Goal: Task Accomplishment & Management: Manage account settings

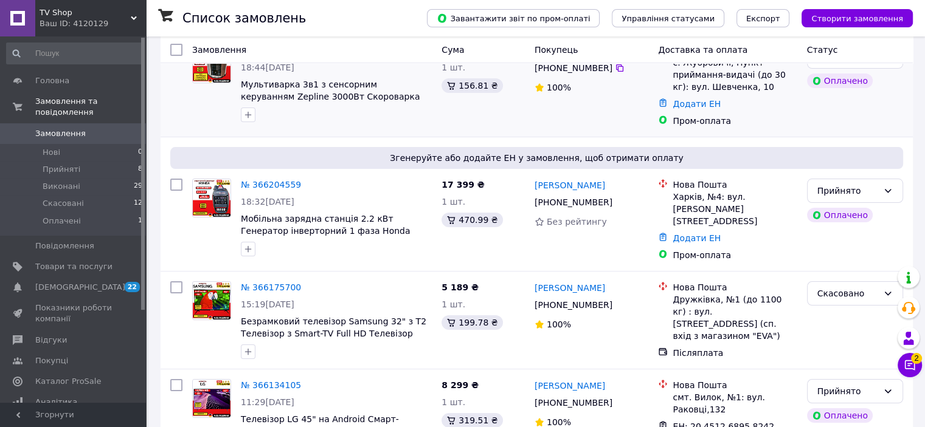
scroll to position [99, 0]
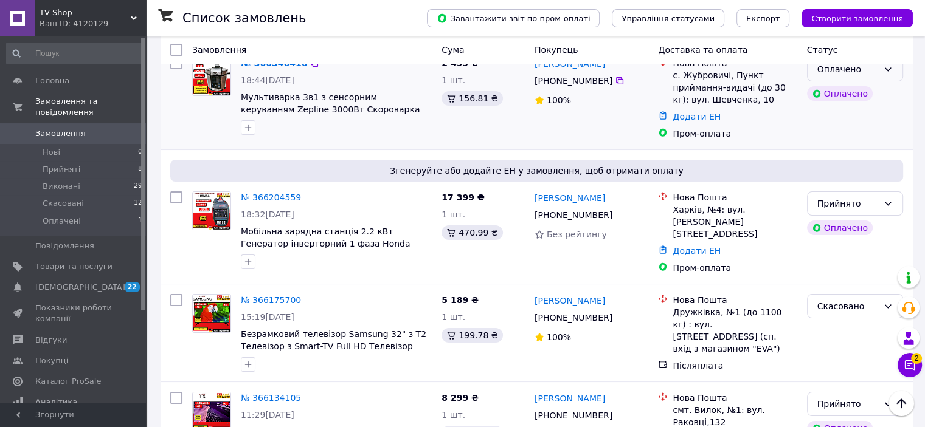
drag, startPoint x: 887, startPoint y: 73, endPoint x: 887, endPoint y: 80, distance: 6.7
click at [887, 74] on icon at bounding box center [888, 69] width 10 height 10
click at [875, 97] on li "Прийнято" at bounding box center [854, 95] width 95 height 22
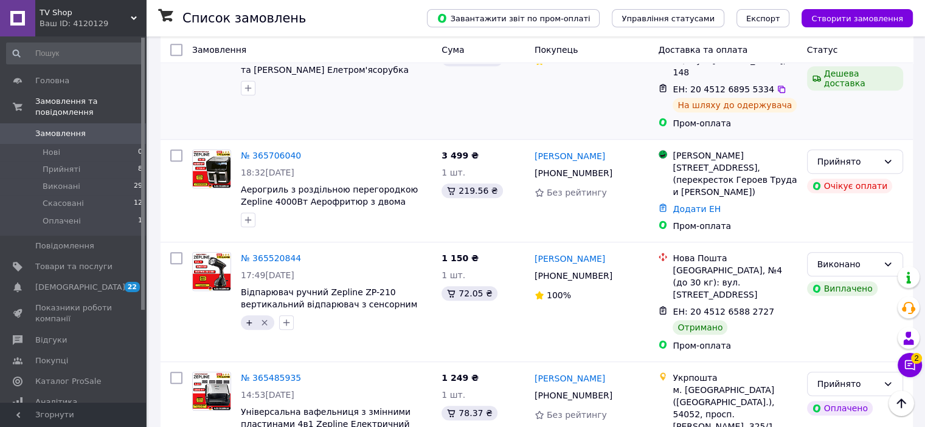
scroll to position [746, 0]
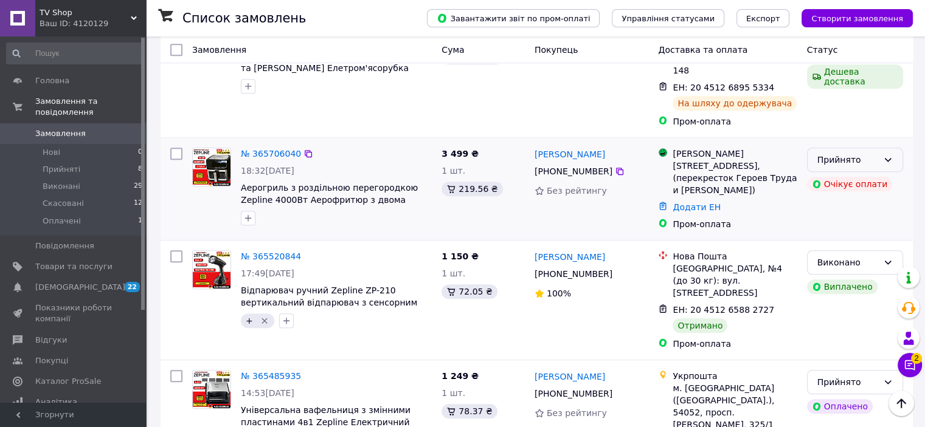
click at [870, 153] on div "Прийнято" at bounding box center [847, 159] width 61 height 13
click at [848, 190] on li "Скасовано" at bounding box center [854, 192] width 95 height 22
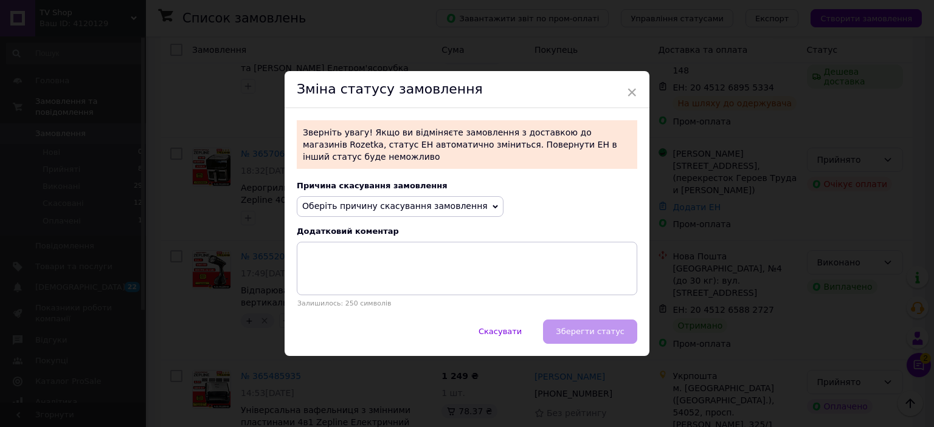
click at [452, 211] on div "Причина скасування замовлення Оберіть причину скасування замовлення Немає в ная…" at bounding box center [466, 244] width 365 height 151
click at [430, 204] on span "Оберіть причину скасування замовлення" at bounding box center [394, 206] width 185 height 10
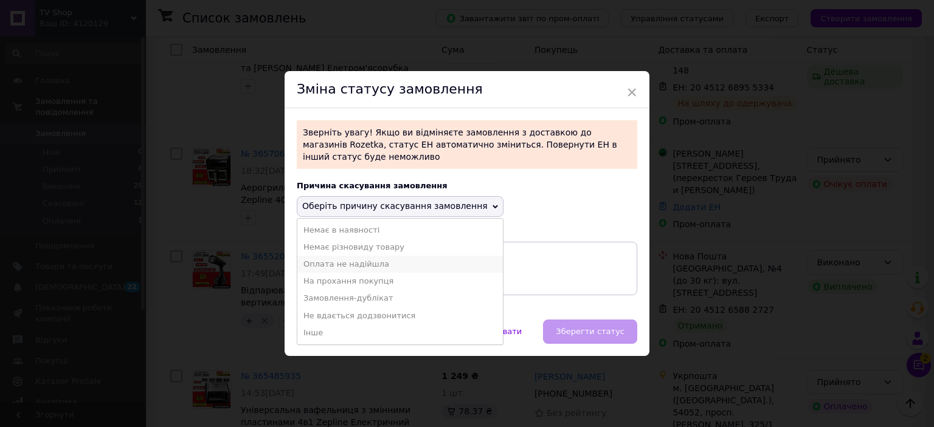
click at [393, 260] on li "Оплата не надійшла" at bounding box center [399, 264] width 205 height 17
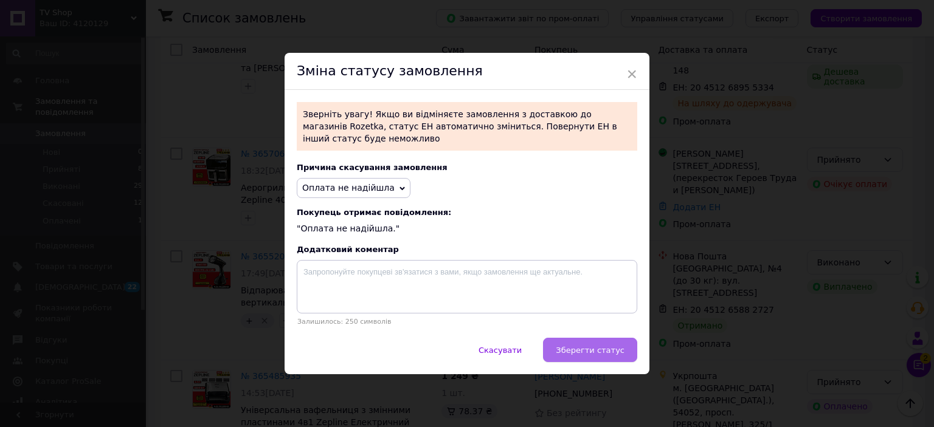
click at [569, 346] on span "Зберегти статус" at bounding box center [590, 350] width 69 height 9
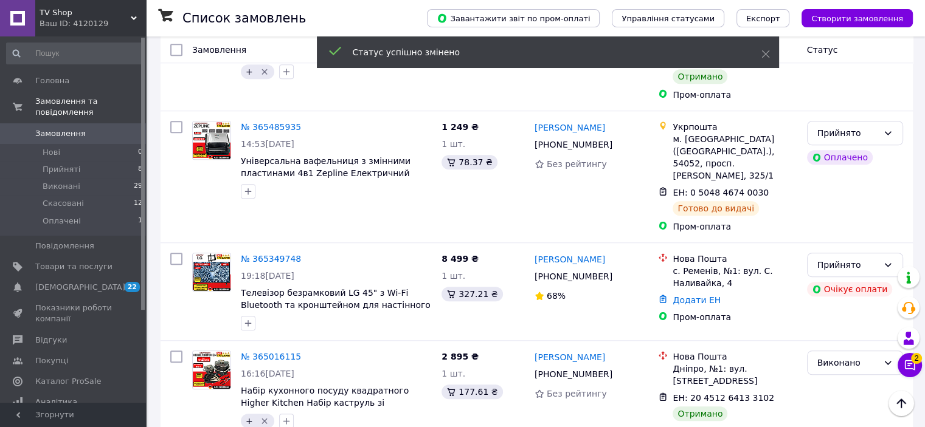
scroll to position [983, 0]
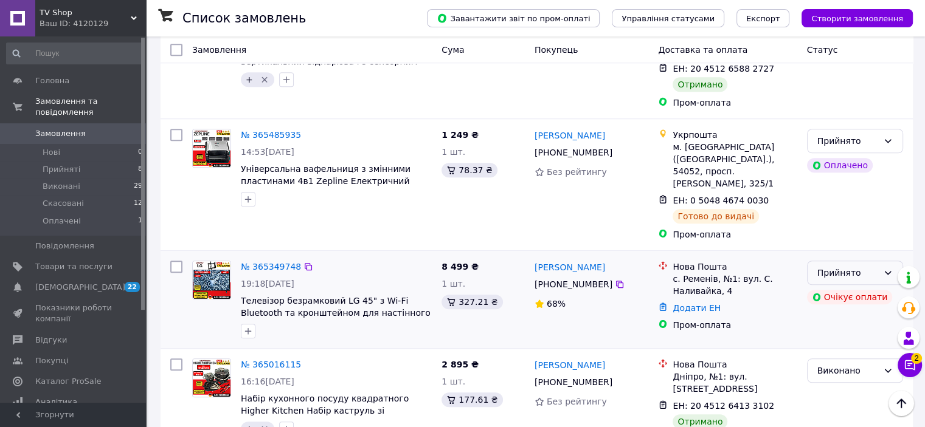
click at [896, 261] on div "Прийнято" at bounding box center [855, 273] width 96 height 24
click at [859, 279] on li "Скасовано" at bounding box center [854, 281] width 95 height 22
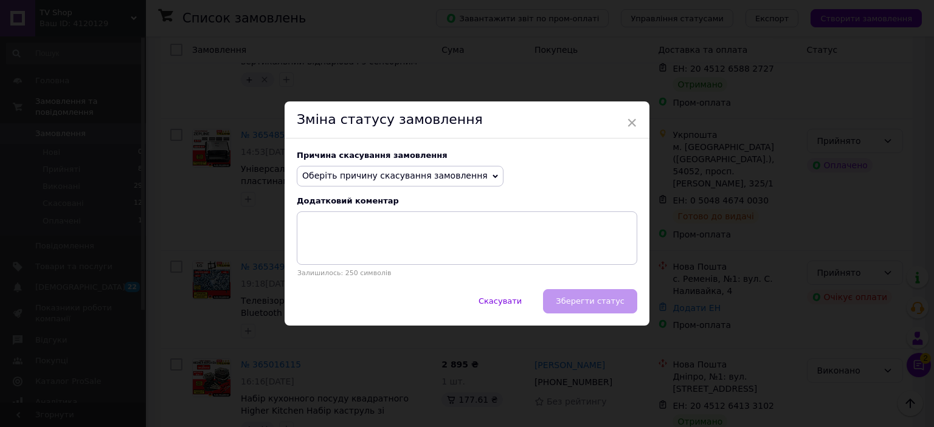
click at [492, 178] on icon at bounding box center [494, 176] width 5 height 5
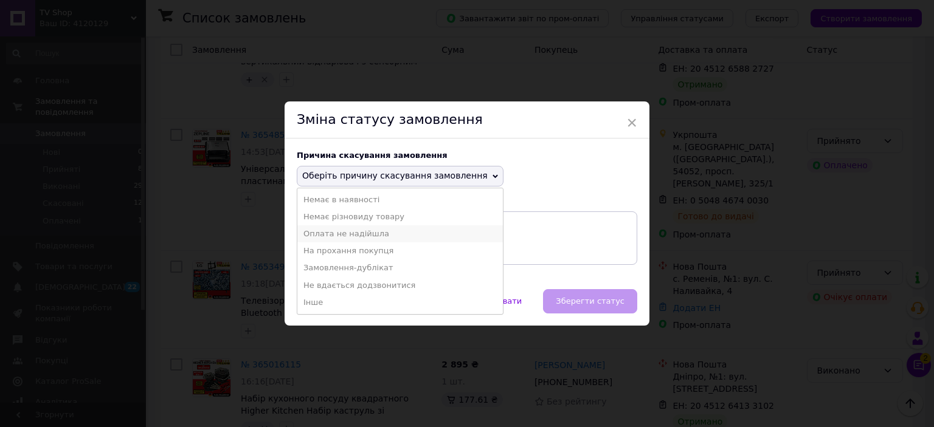
click at [387, 238] on li "Оплата не надійшла" at bounding box center [399, 234] width 205 height 17
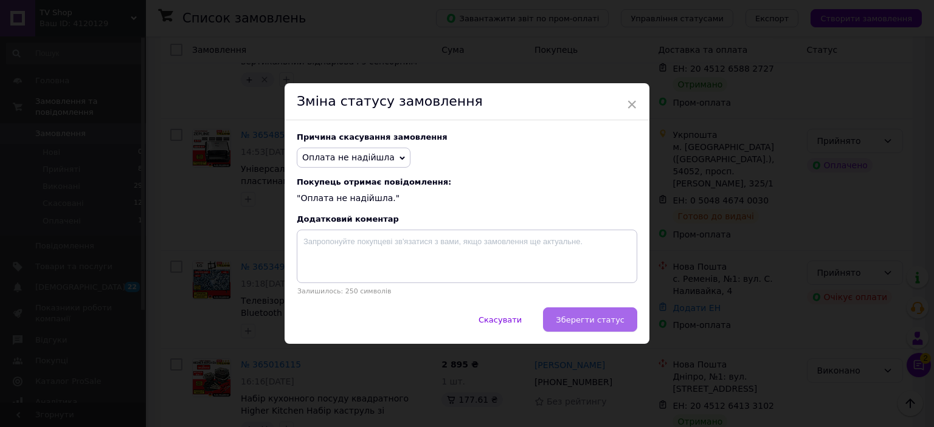
click at [567, 318] on span "Зберегти статус" at bounding box center [590, 319] width 69 height 9
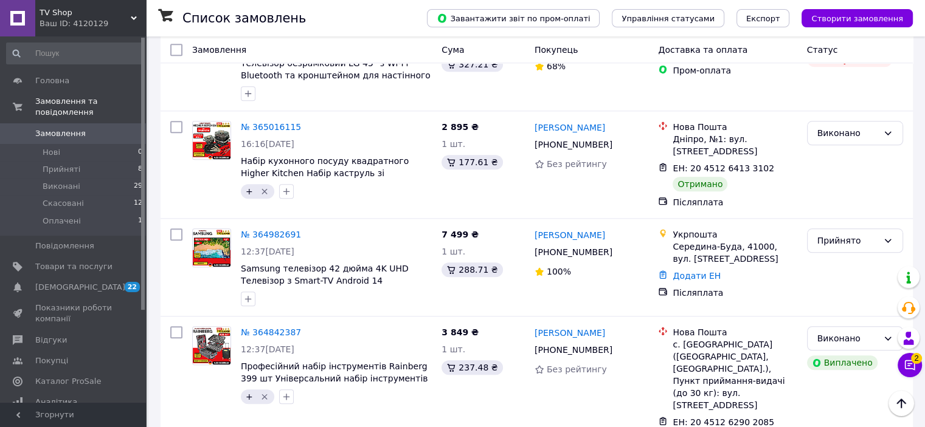
scroll to position [1219, 0]
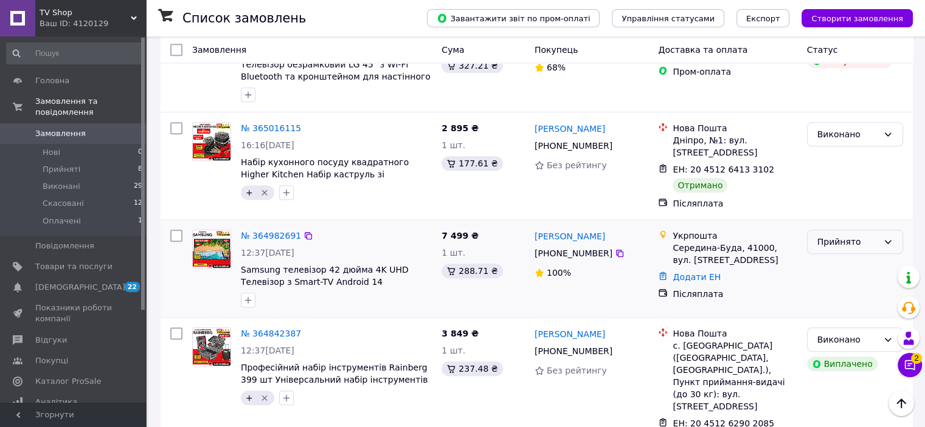
click at [881, 230] on div "Прийнято" at bounding box center [855, 242] width 96 height 24
click at [833, 247] on li "Скасовано" at bounding box center [854, 250] width 95 height 22
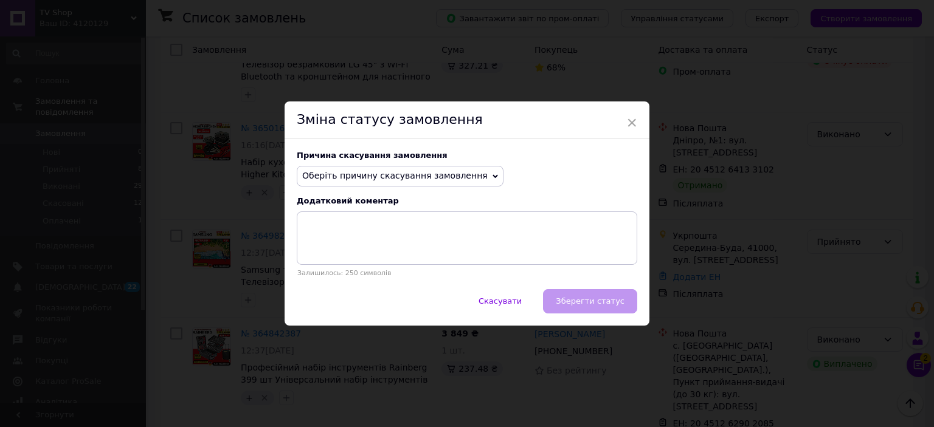
click at [398, 175] on span "Оберіть причину скасування замовлення" at bounding box center [394, 176] width 185 height 10
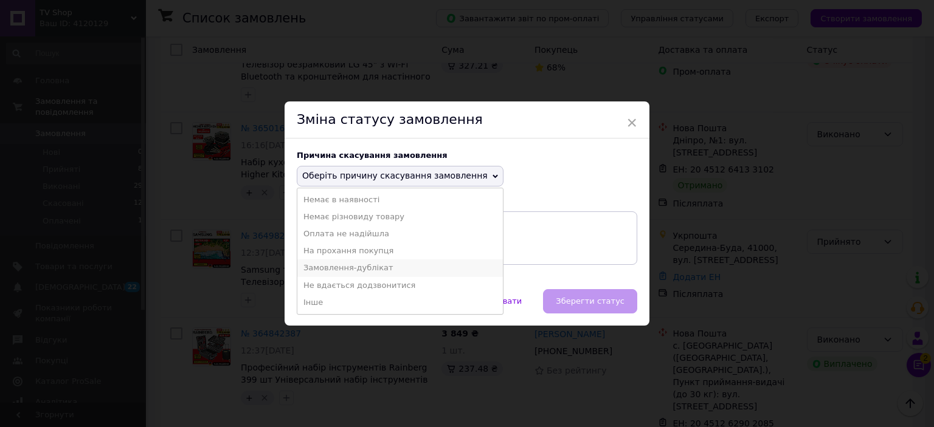
click at [348, 267] on li "Замовлення-дублікат" at bounding box center [399, 268] width 205 height 17
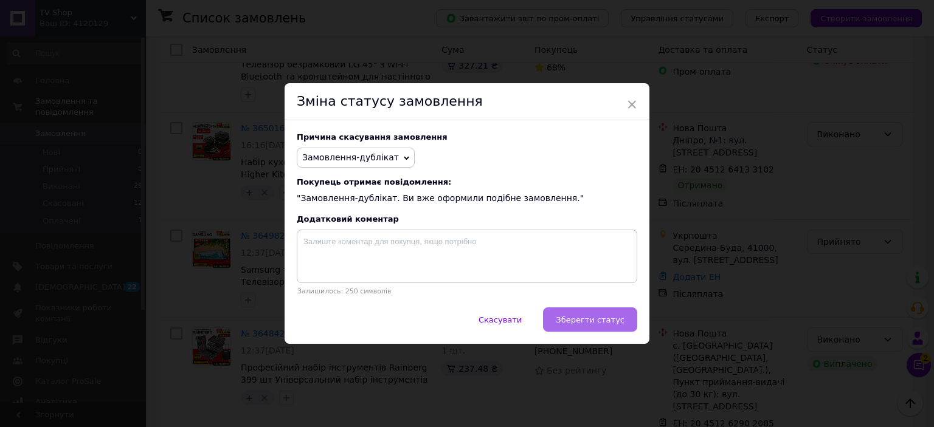
click at [620, 324] on span "Зберегти статус" at bounding box center [590, 319] width 69 height 9
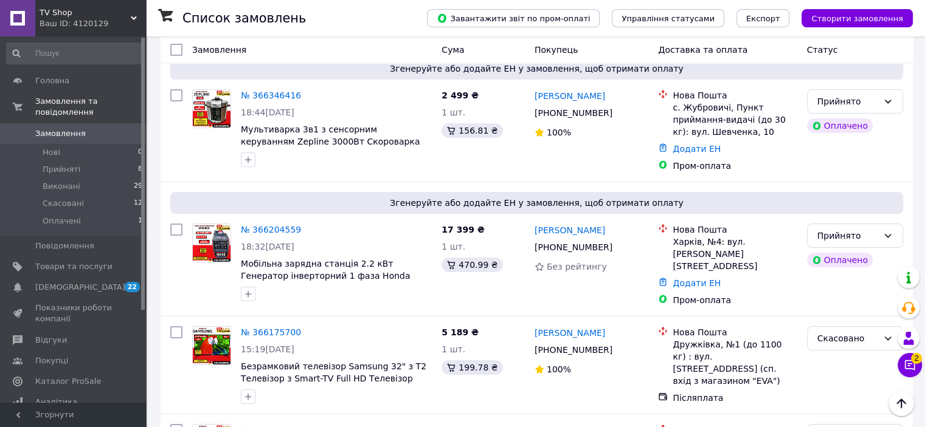
scroll to position [0, 0]
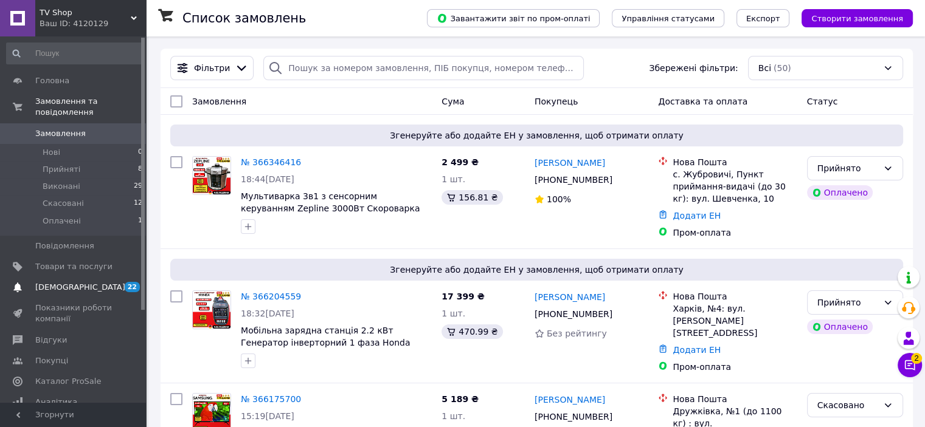
click at [114, 282] on span "22 0" at bounding box center [128, 287] width 33 height 11
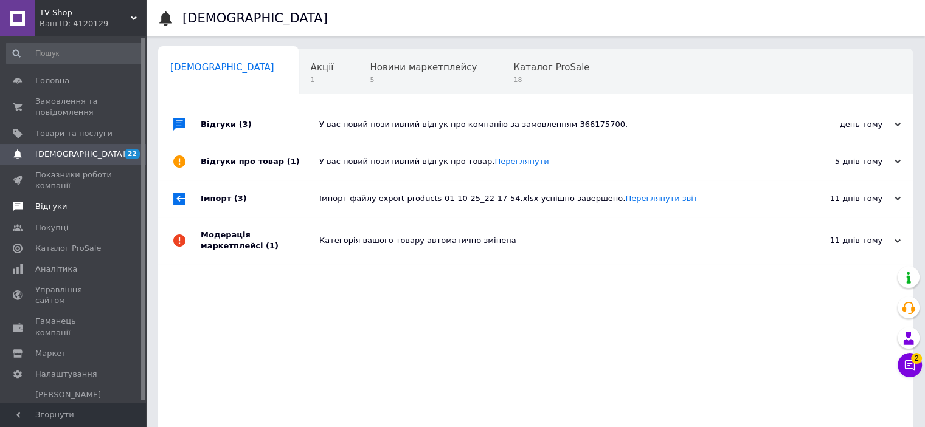
click at [43, 203] on span "Відгуки" at bounding box center [51, 206] width 32 height 11
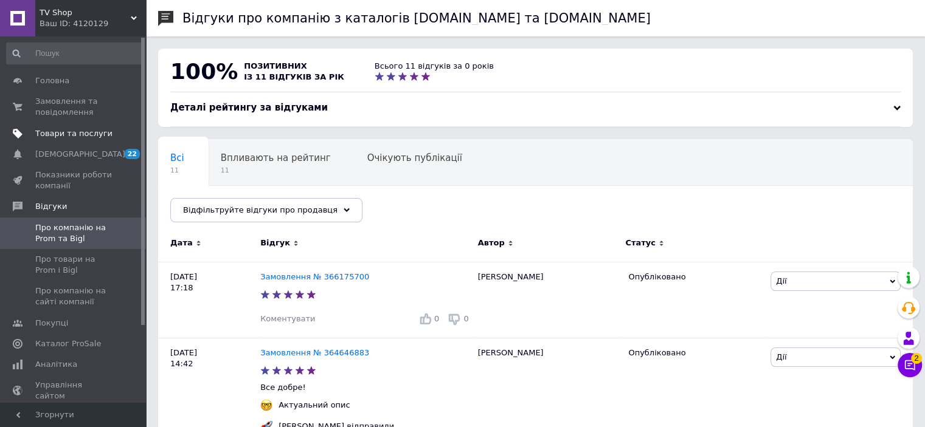
click at [58, 133] on span "Товари та послуги" at bounding box center [73, 133] width 77 height 11
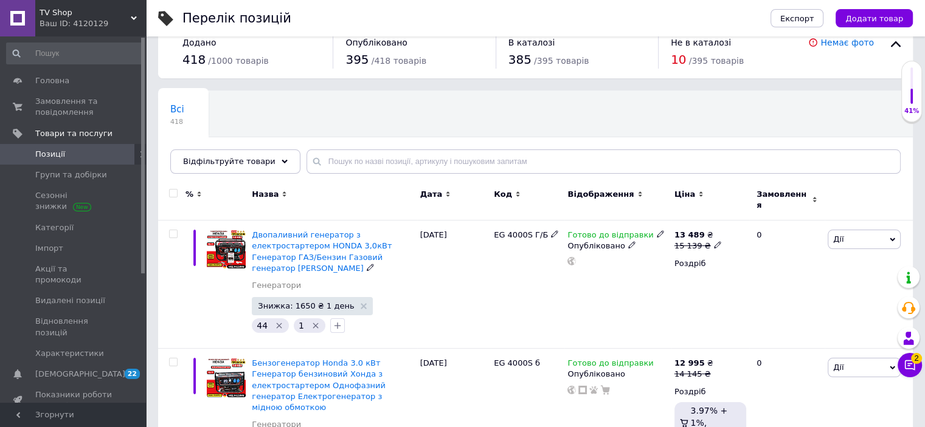
scroll to position [61, 0]
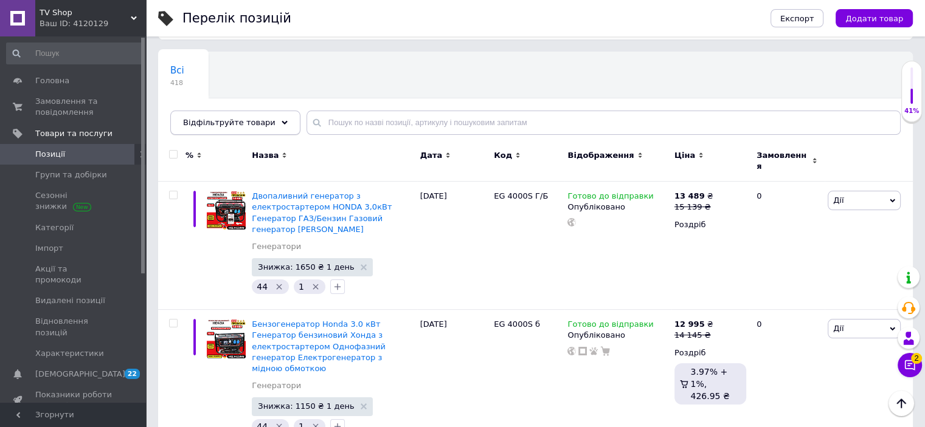
click at [264, 126] on div "Відфільтруйте товари" at bounding box center [235, 123] width 130 height 24
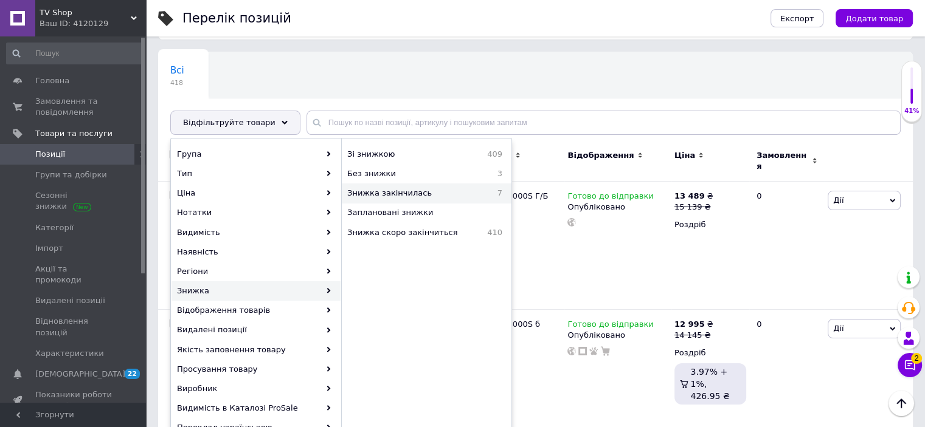
click at [392, 193] on span "Знижка закінчилась" at bounding box center [415, 193] width 137 height 11
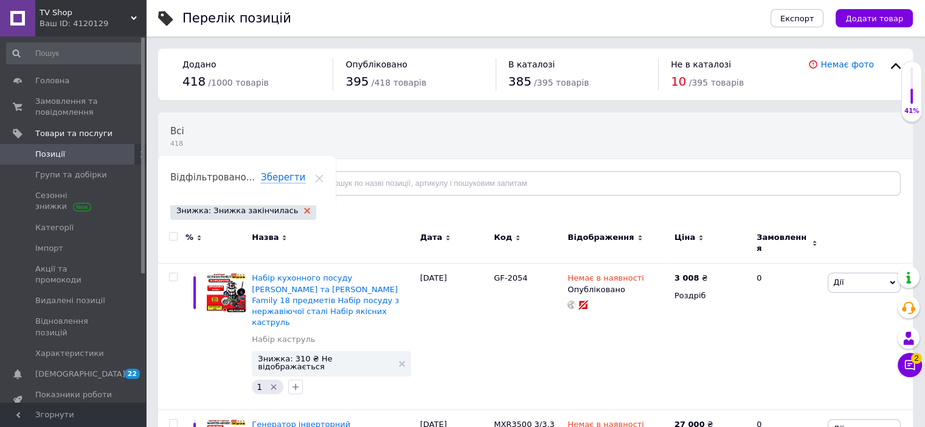
click at [304, 212] on icon at bounding box center [307, 211] width 6 height 6
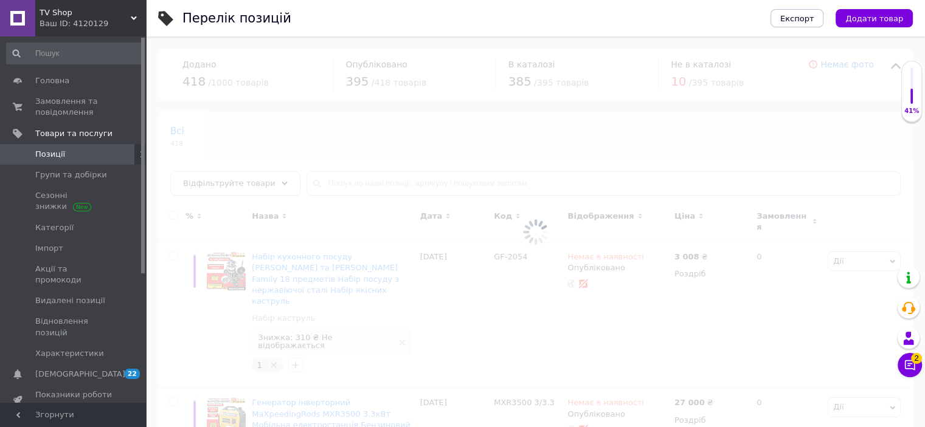
click at [264, 184] on div "Відфільтруйте товари" at bounding box center [235, 183] width 130 height 24
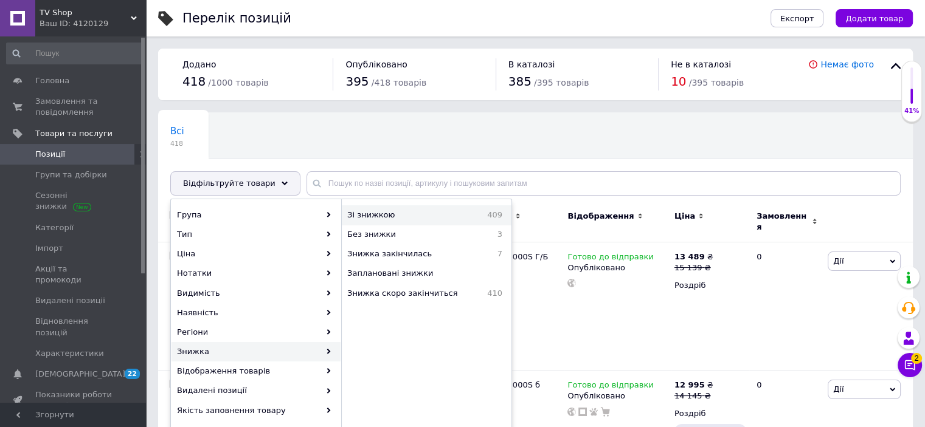
click at [372, 220] on div "Зі знижкою 409" at bounding box center [426, 214] width 169 height 19
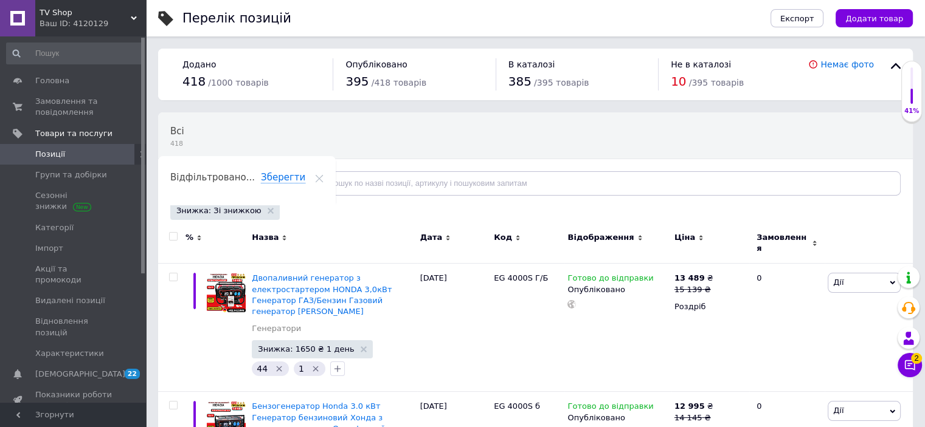
click at [175, 236] on input "checkbox" at bounding box center [173, 237] width 8 height 8
checkbox input "true"
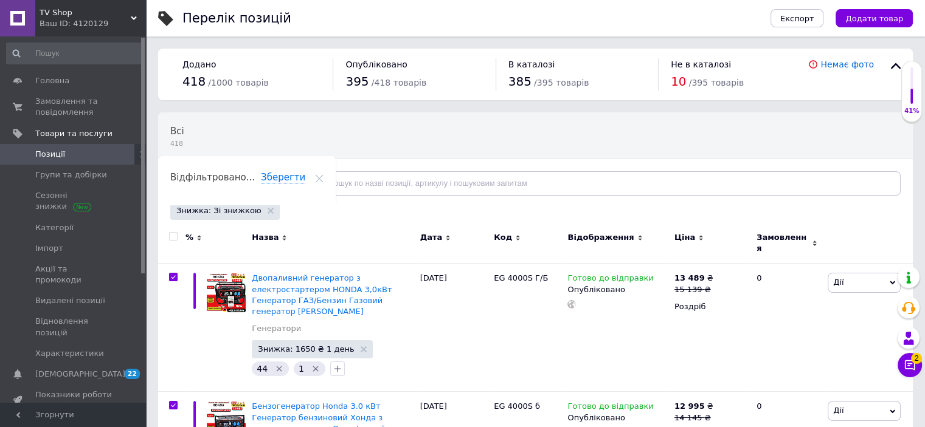
checkbox input "true"
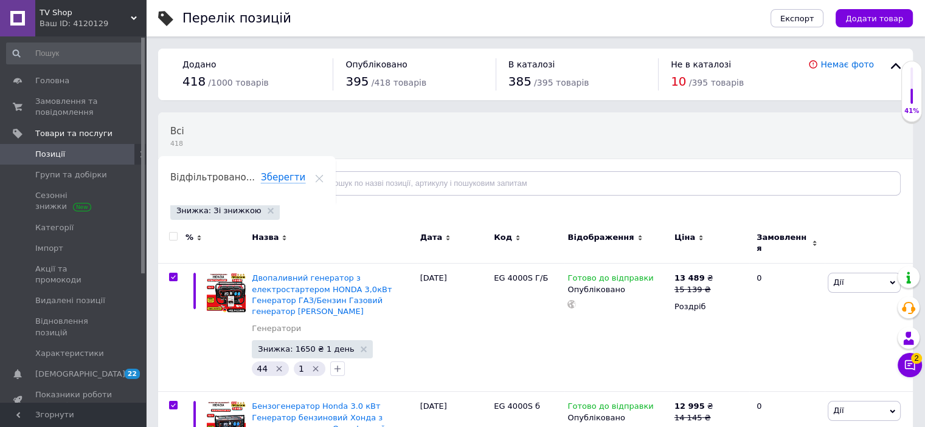
checkbox input "true"
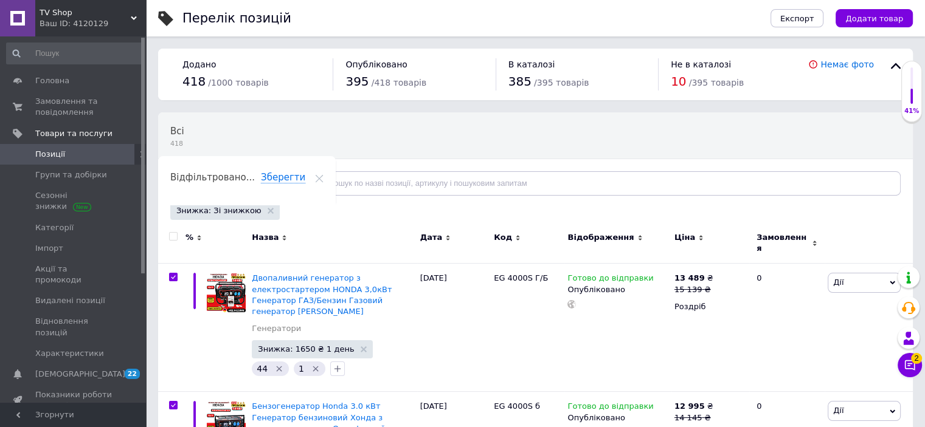
checkbox input "true"
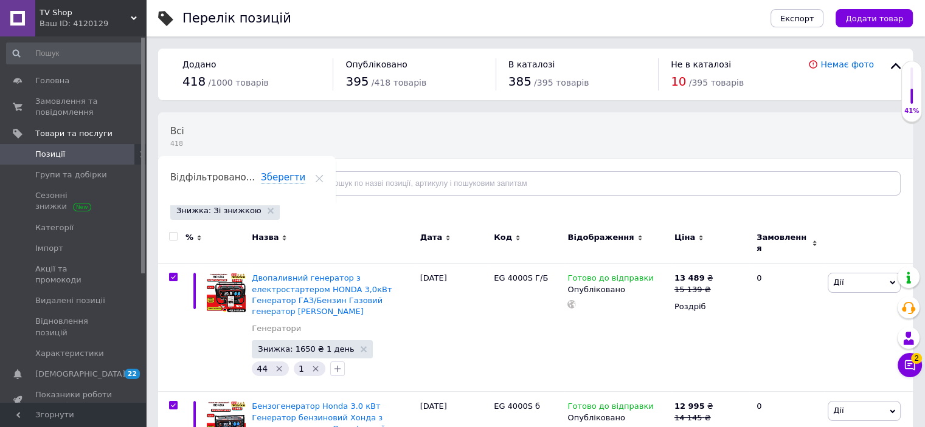
checkbox input "true"
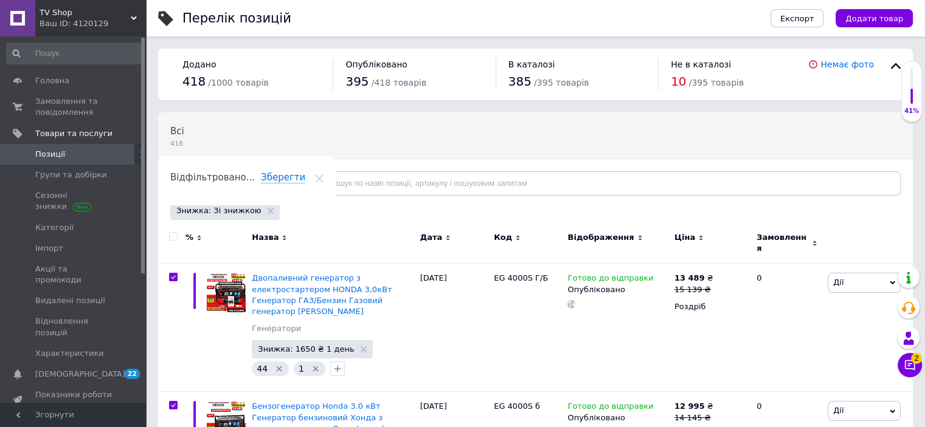
checkbox input "true"
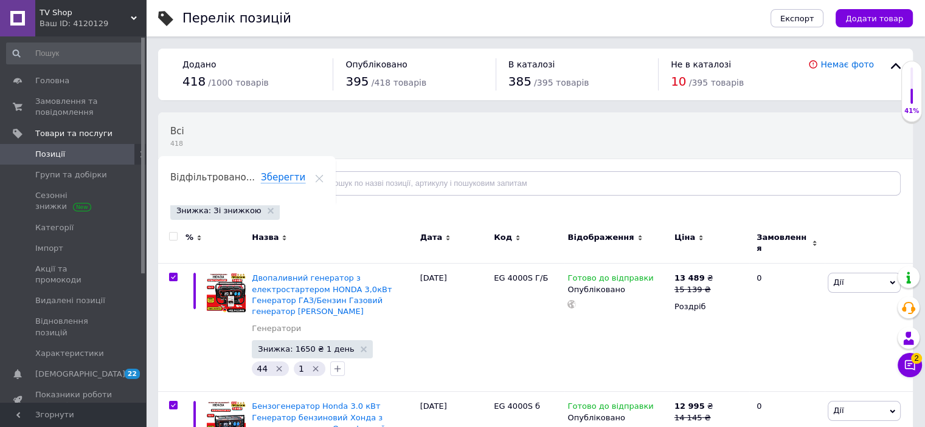
checkbox input "true"
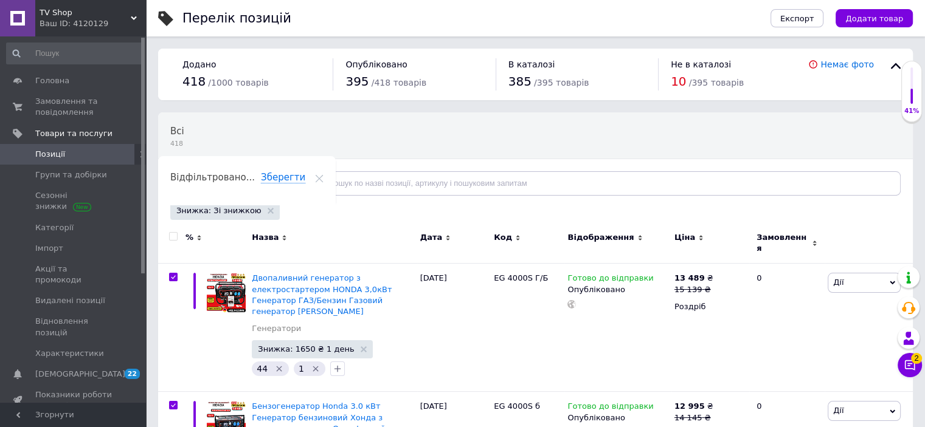
checkbox input "true"
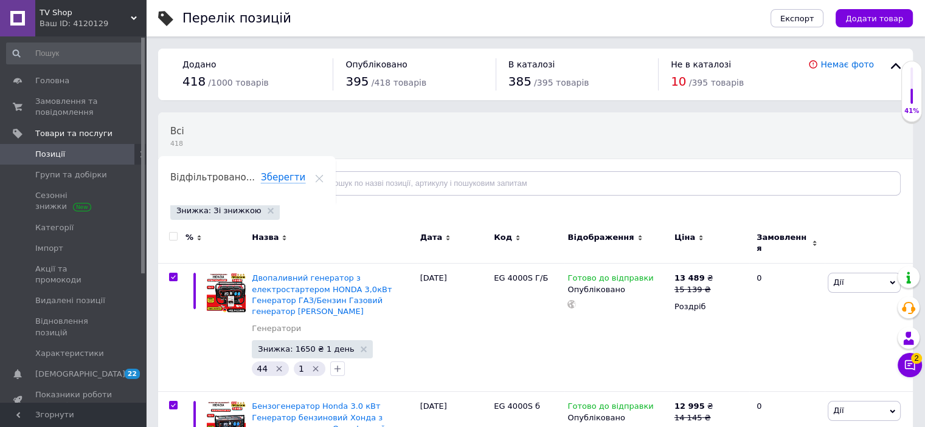
checkbox input "true"
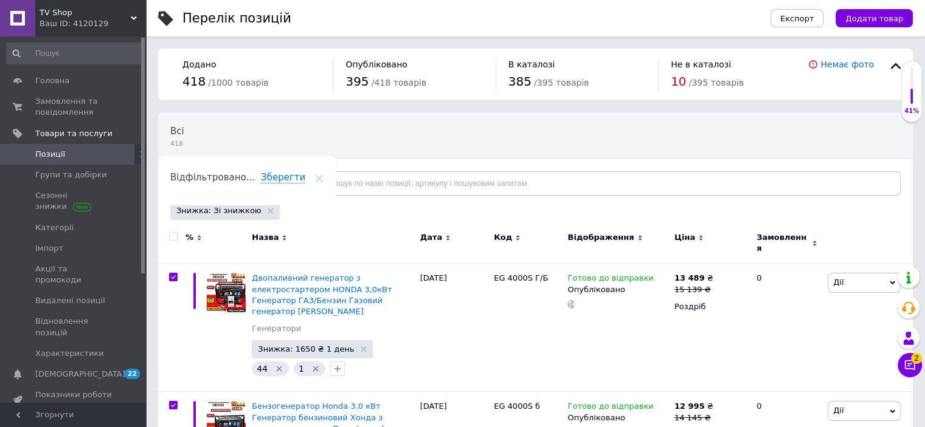
checkbox input "true"
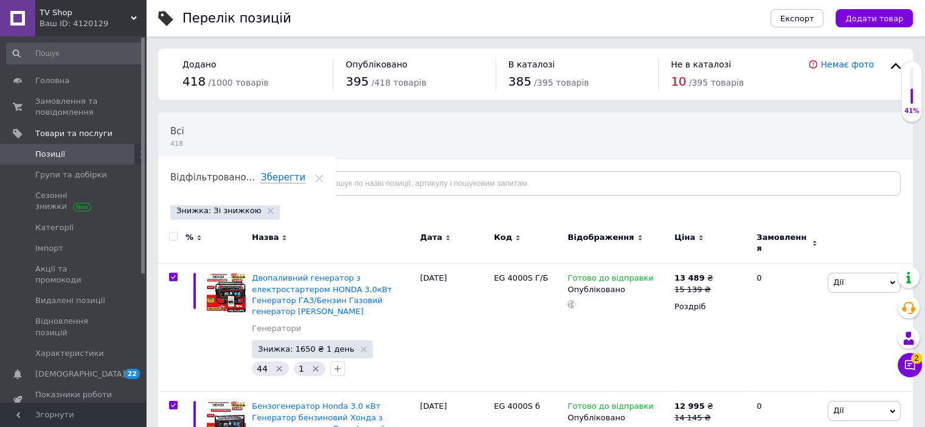
checkbox input "true"
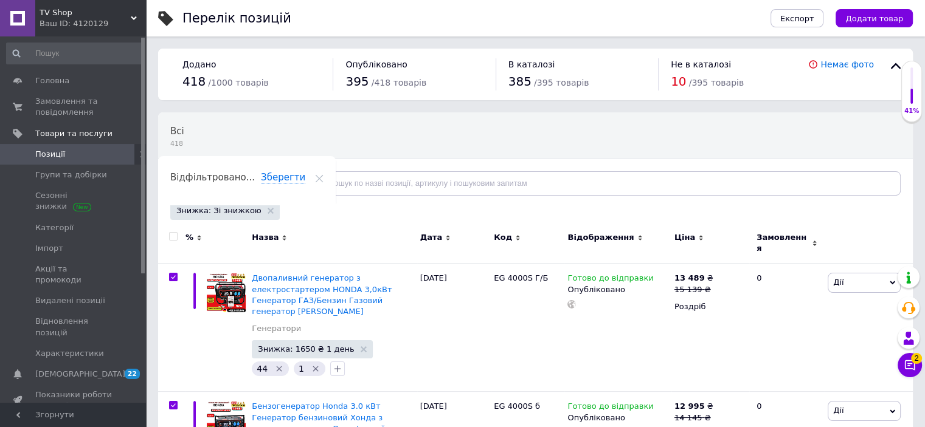
checkbox input "true"
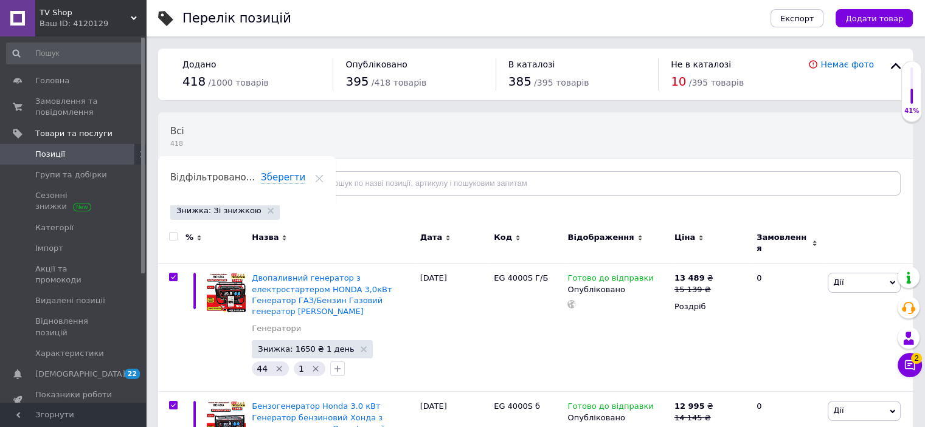
checkbox input "true"
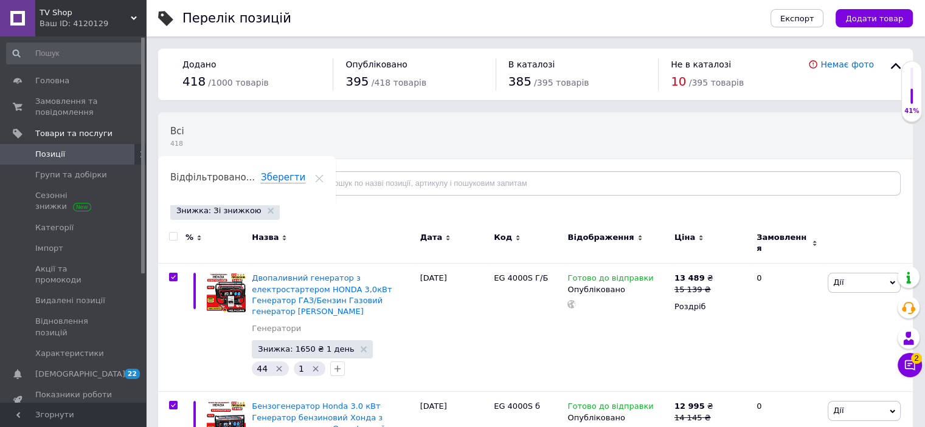
checkbox input "true"
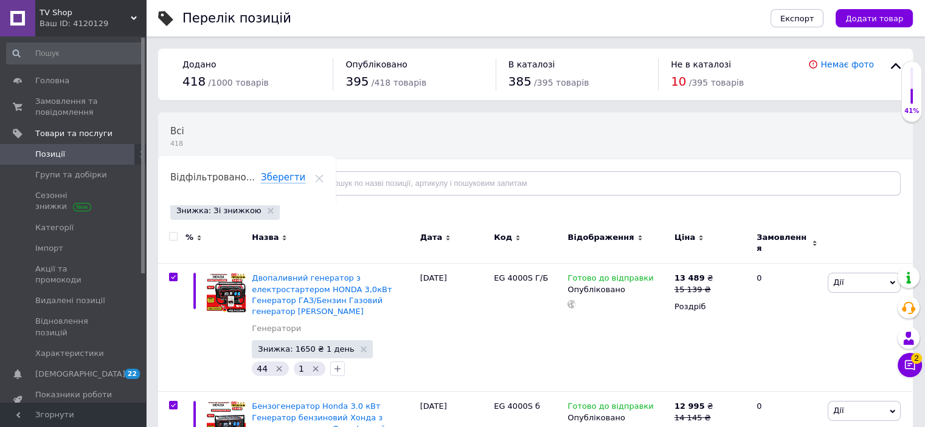
checkbox input "true"
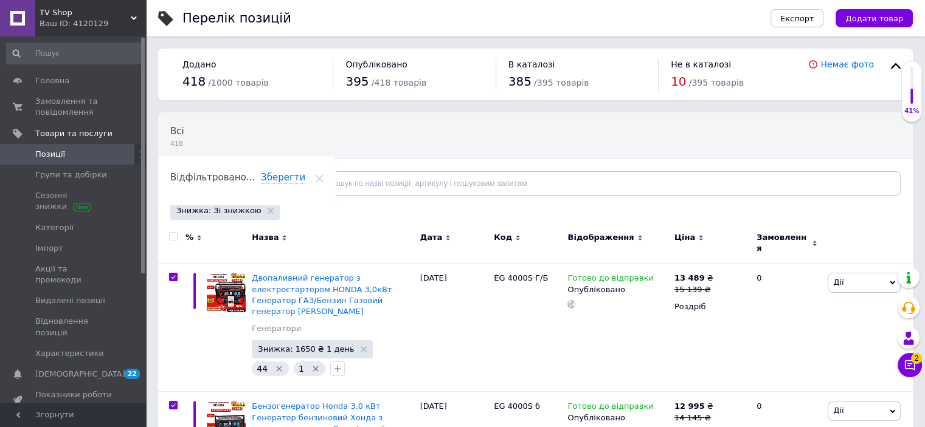
checkbox input "true"
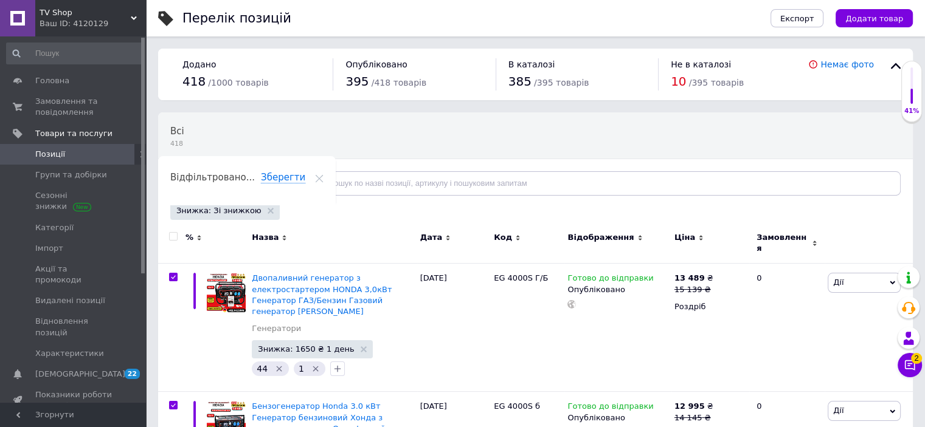
checkbox input "true"
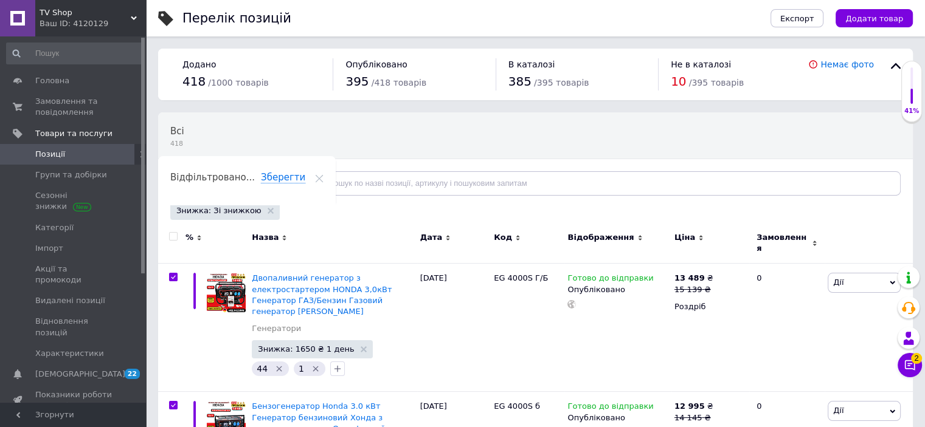
checkbox input "true"
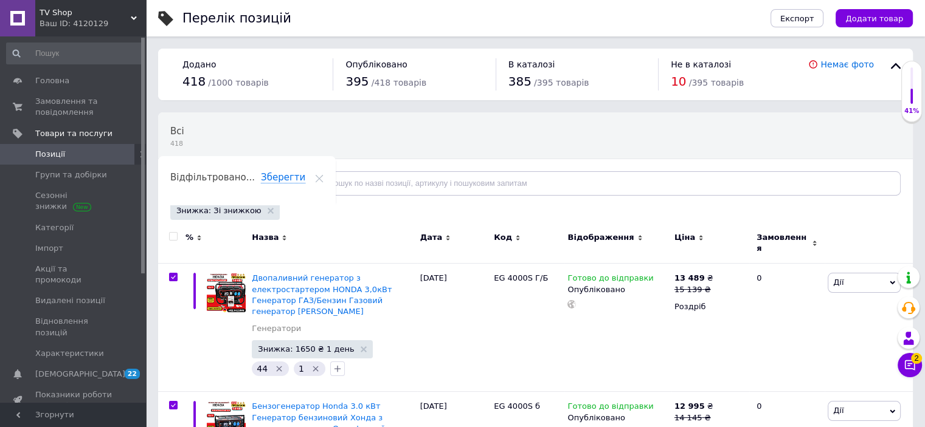
checkbox input "true"
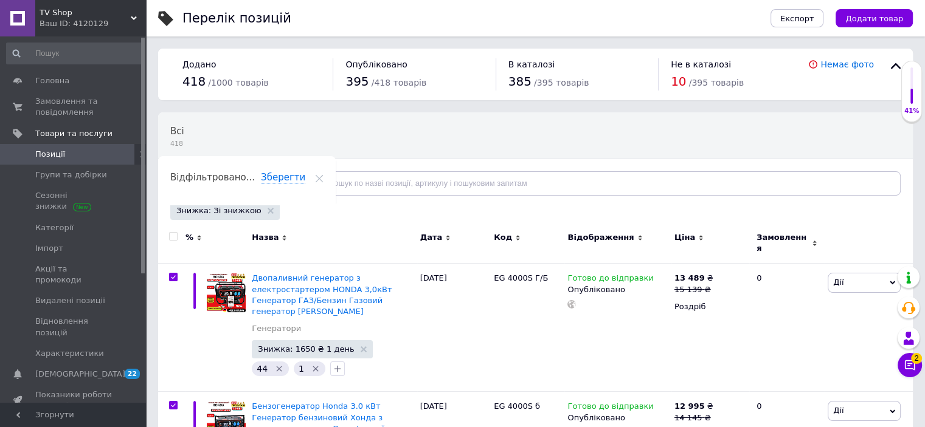
checkbox input "true"
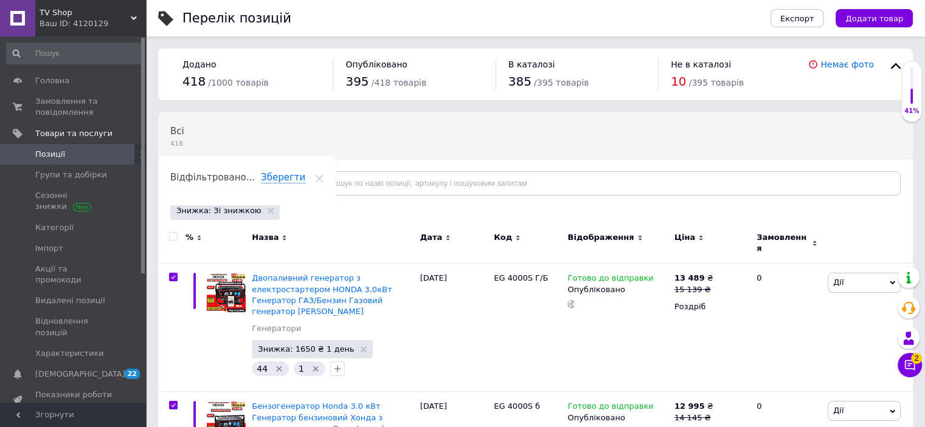
checkbox input "true"
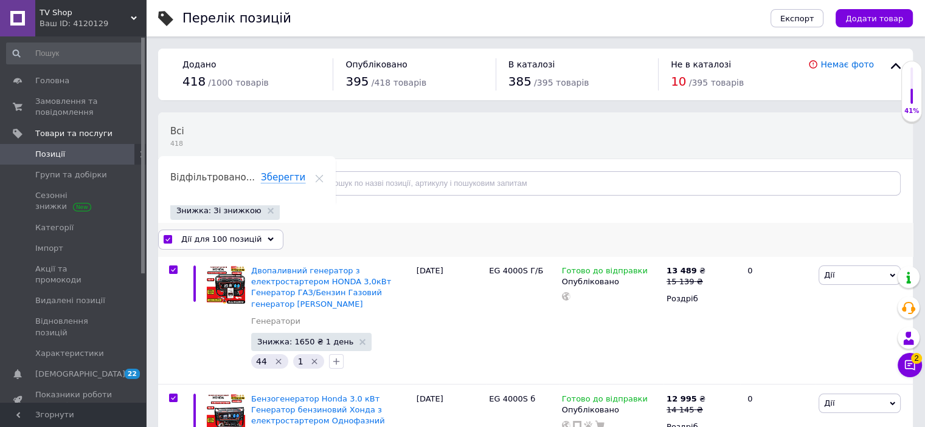
click at [255, 247] on div "Дії для 100 позицій" at bounding box center [220, 239] width 125 height 19
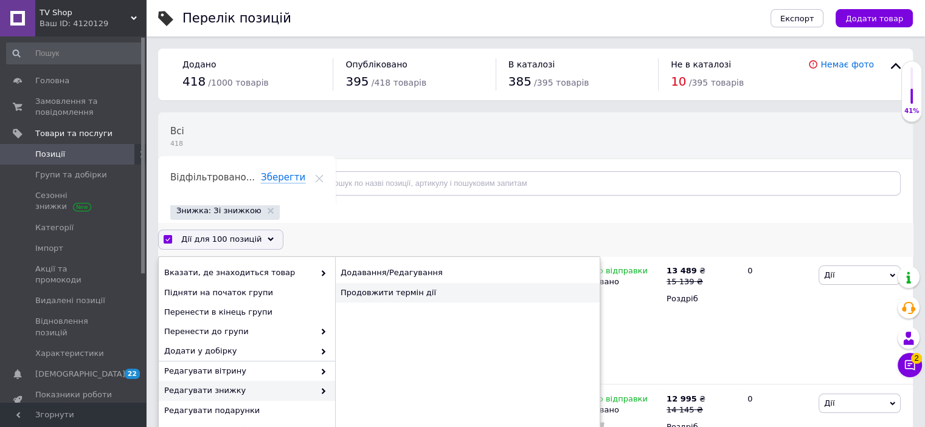
click at [408, 291] on div "Продовжити термін дії" at bounding box center [467, 292] width 264 height 19
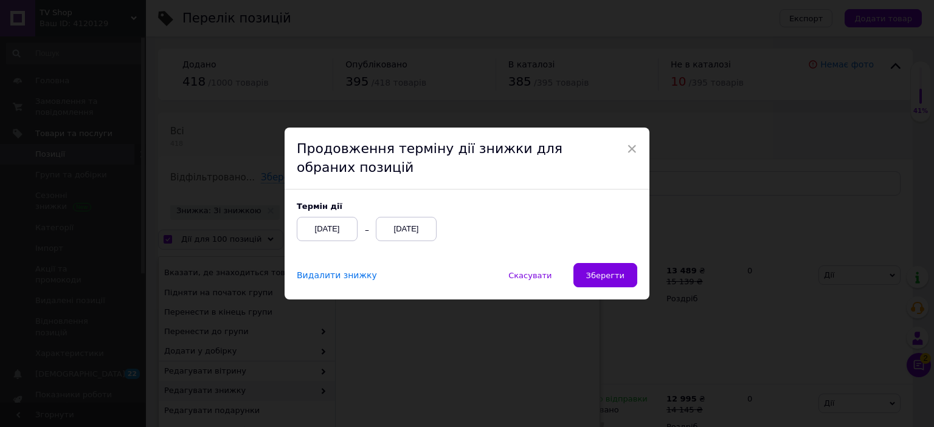
click at [420, 229] on div "[DATE]" at bounding box center [406, 229] width 61 height 24
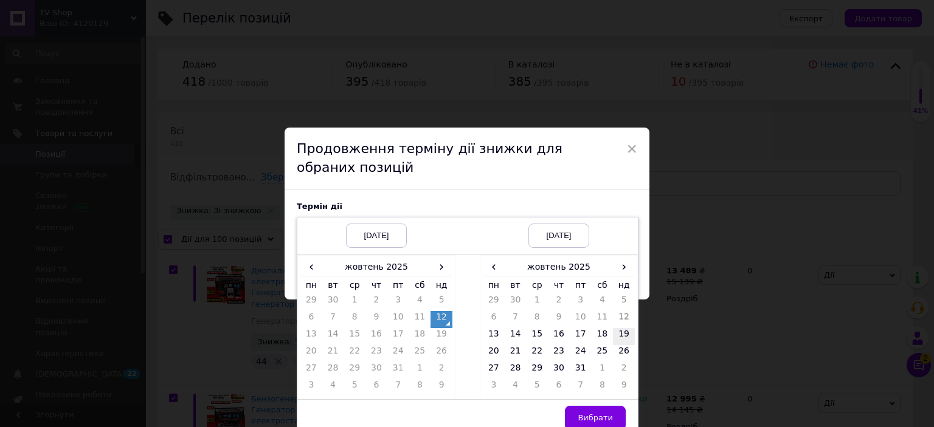
click at [623, 335] on td "19" at bounding box center [624, 336] width 22 height 17
click at [592, 413] on span "Вибрати" at bounding box center [594, 417] width 35 height 9
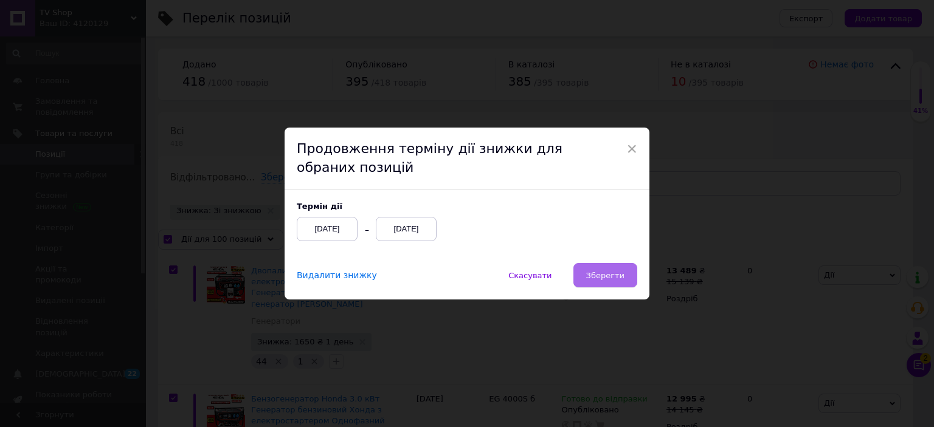
click at [608, 281] on button "Зберегти" at bounding box center [605, 275] width 64 height 24
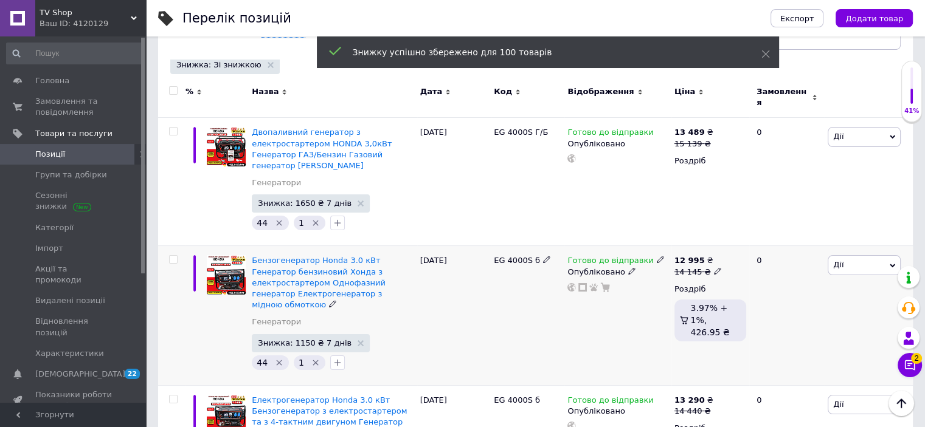
checkbox input "false"
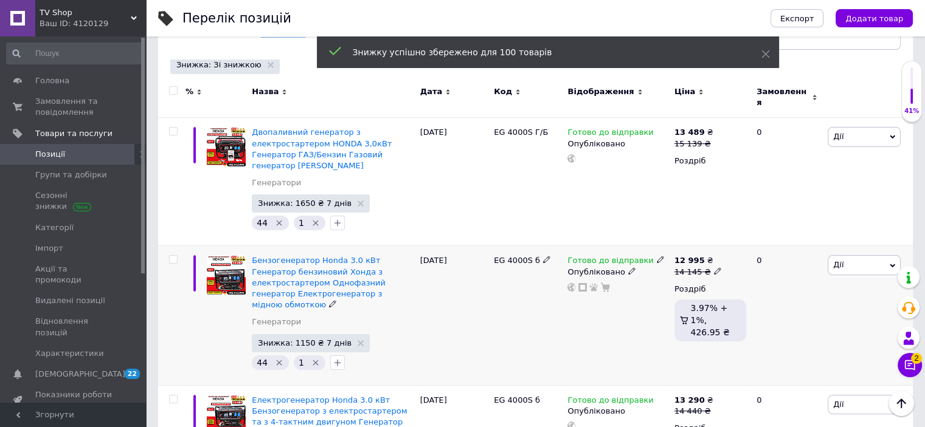
checkbox input "false"
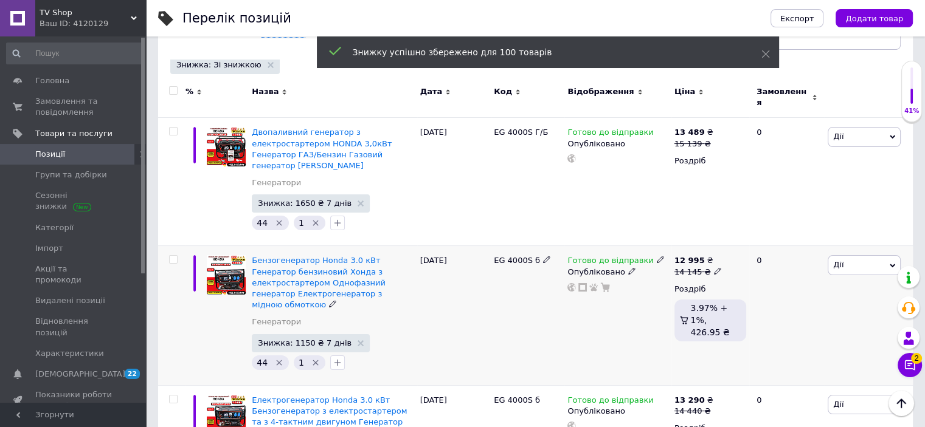
checkbox input "false"
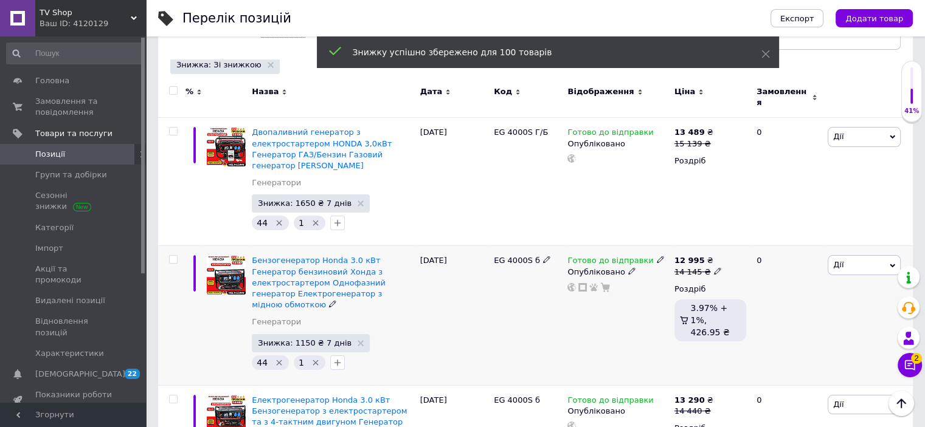
checkbox input "false"
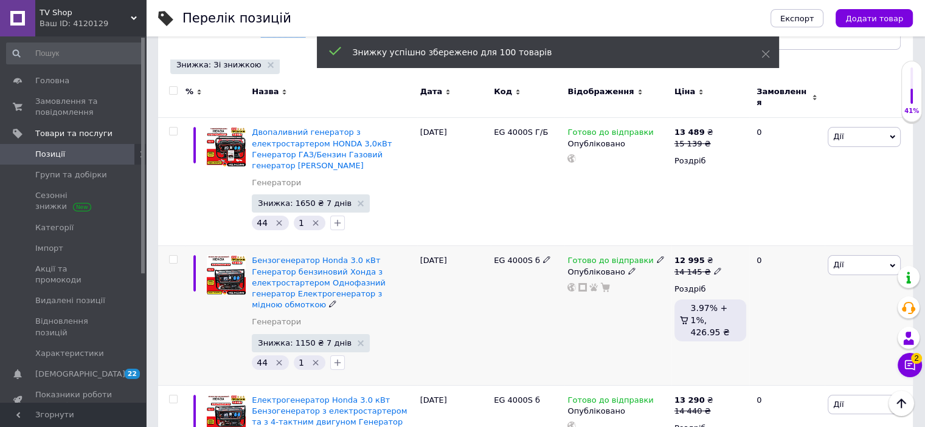
checkbox input "false"
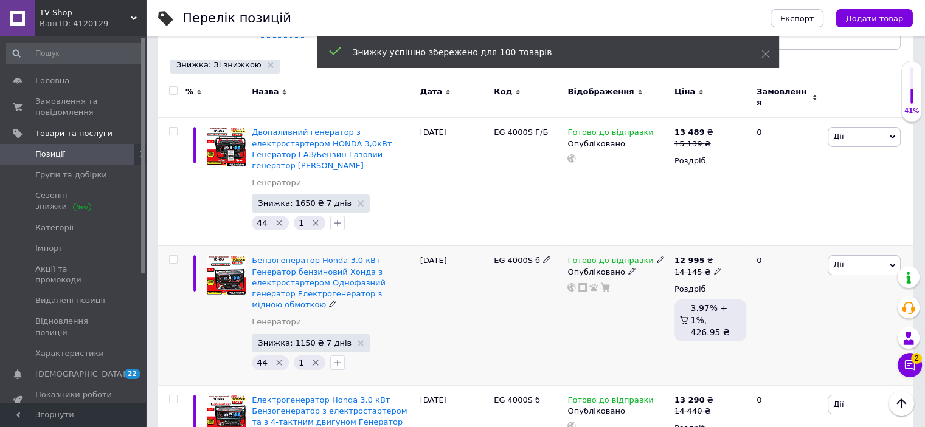
checkbox input "false"
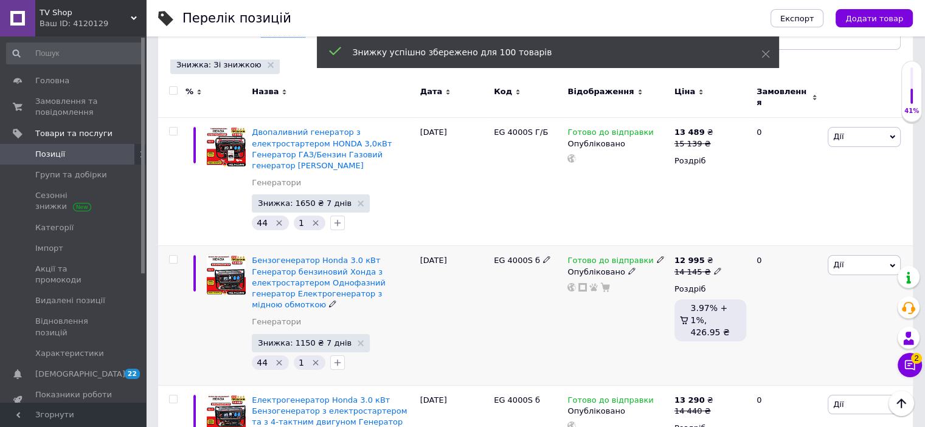
checkbox input "false"
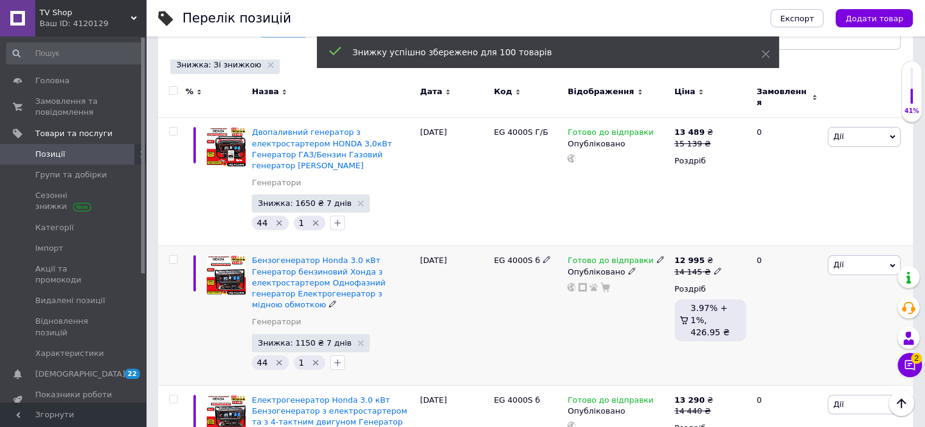
checkbox input "false"
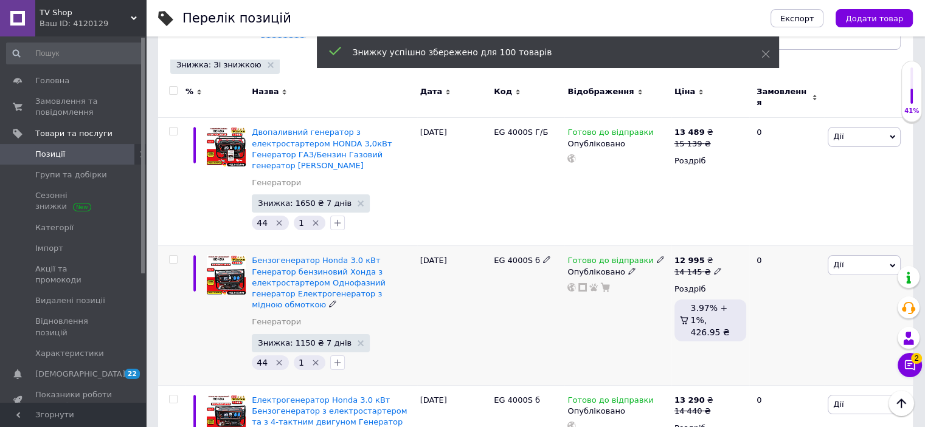
checkbox input "false"
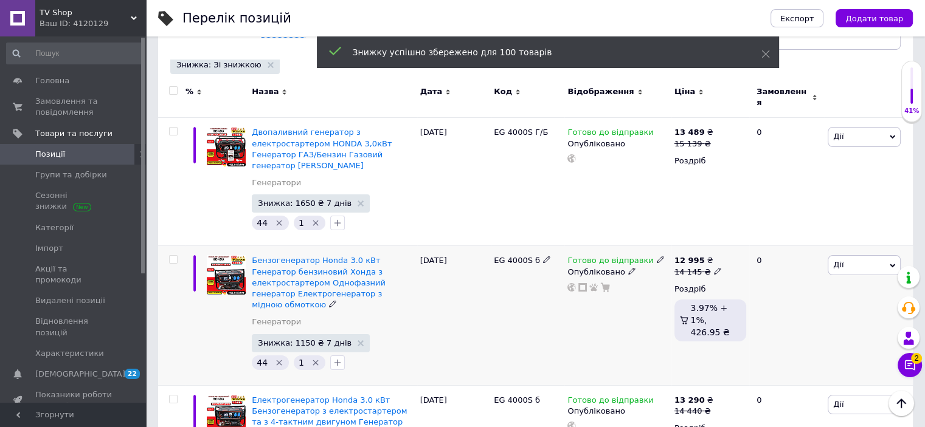
checkbox input "false"
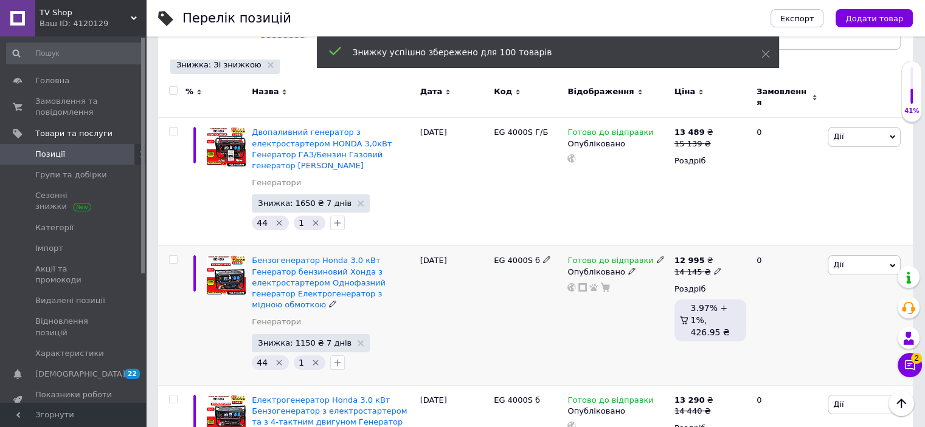
checkbox input "false"
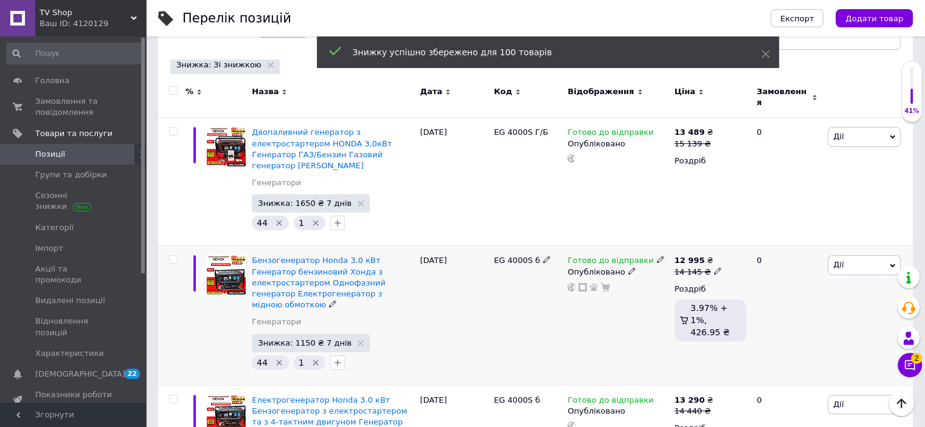
checkbox input "false"
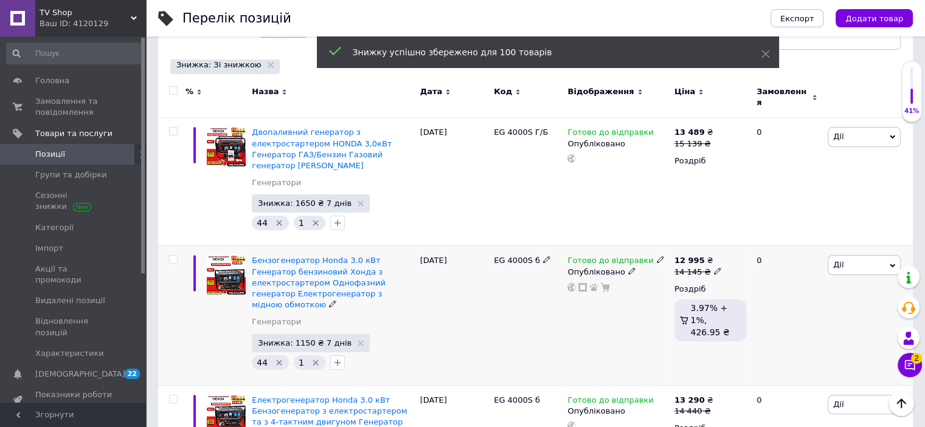
checkbox input "false"
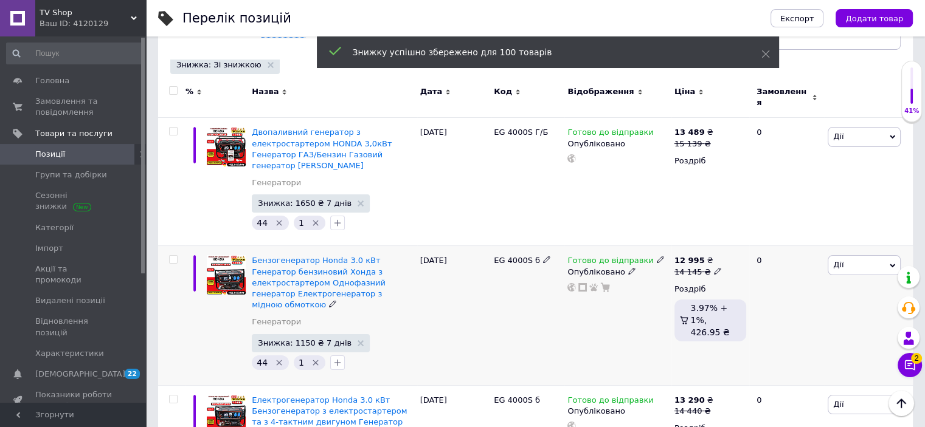
checkbox input "false"
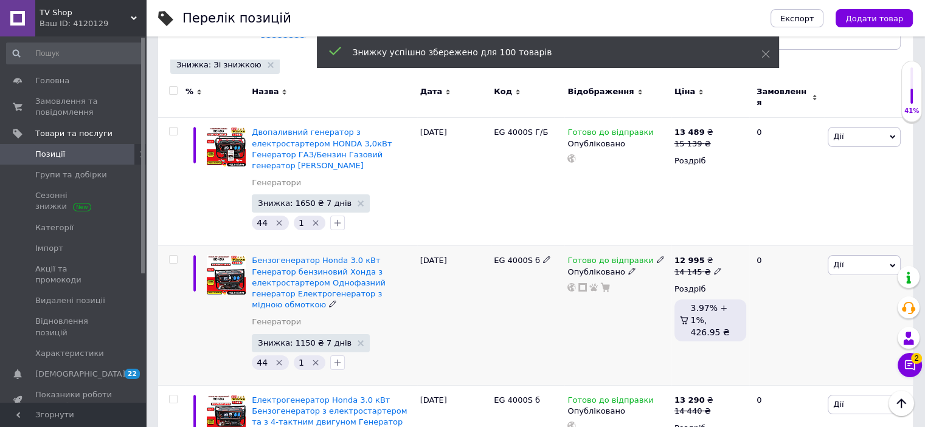
checkbox input "false"
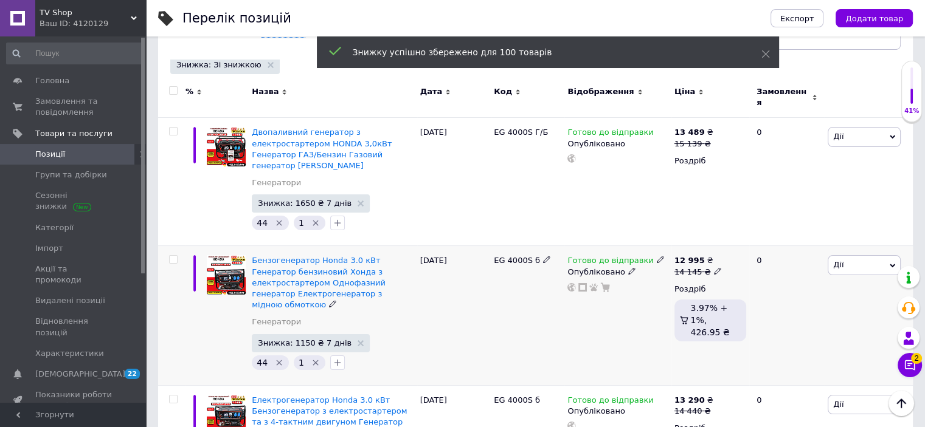
checkbox input "false"
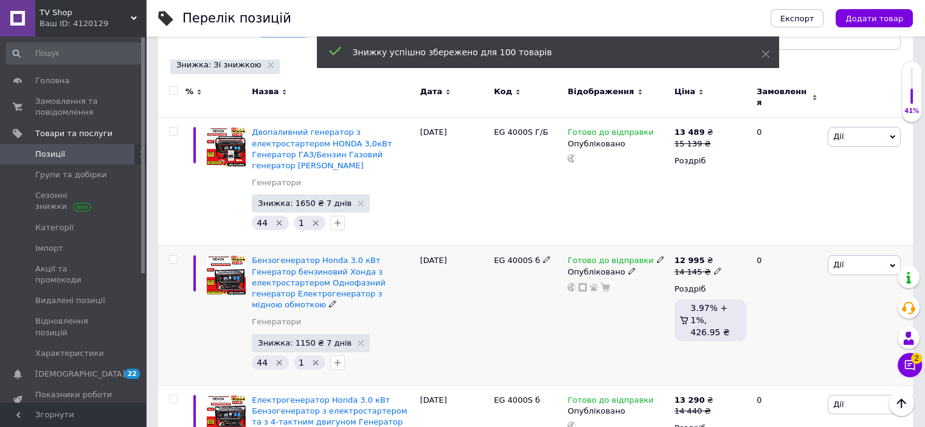
checkbox input "false"
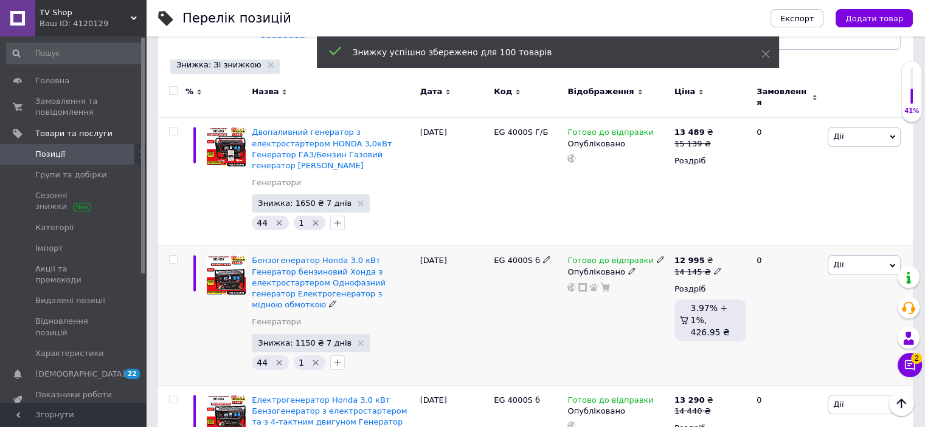
checkbox input "false"
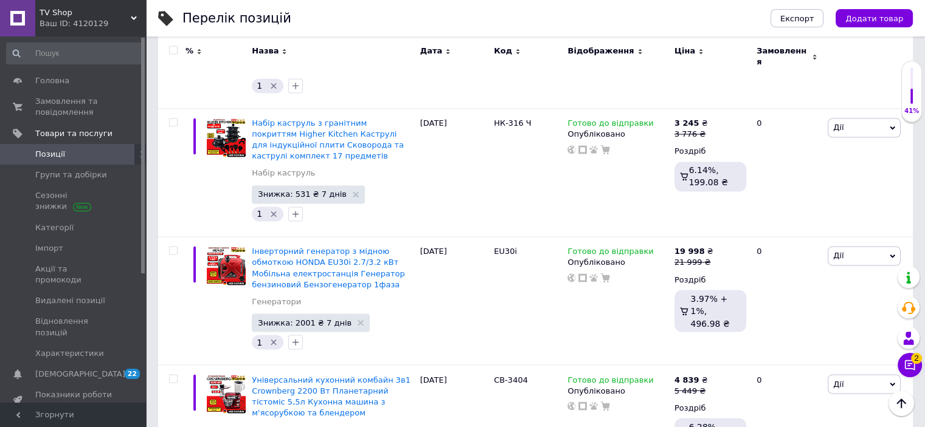
scroll to position [12427, 0]
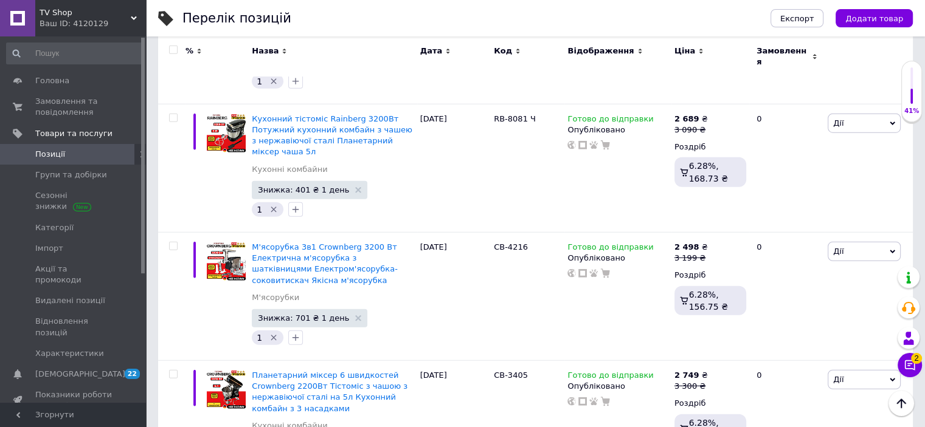
click at [173, 48] on input "checkbox" at bounding box center [173, 50] width 8 height 8
checkbox input "true"
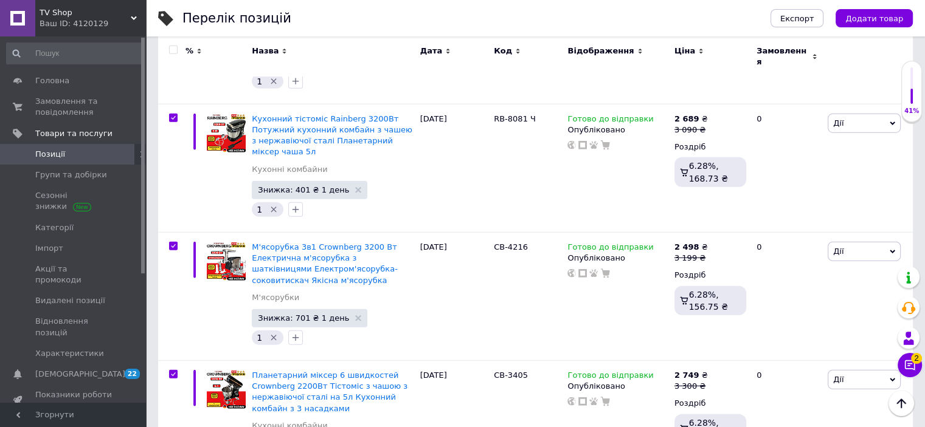
checkbox input "true"
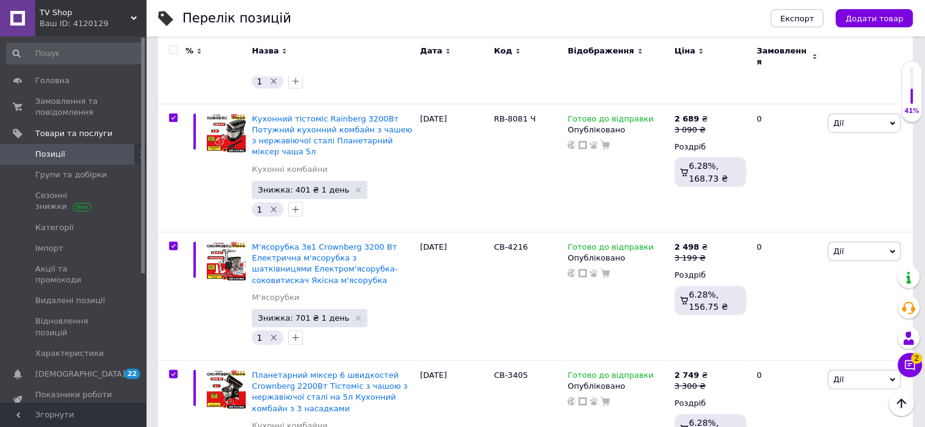
checkbox input "true"
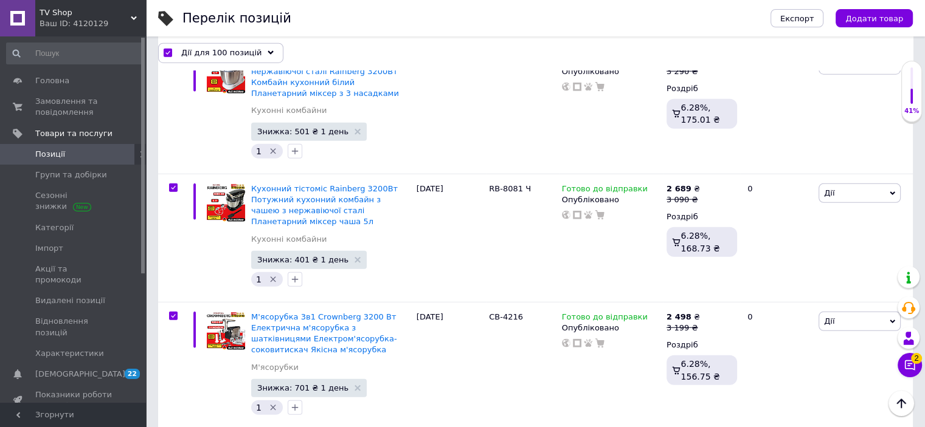
scroll to position [12438, 0]
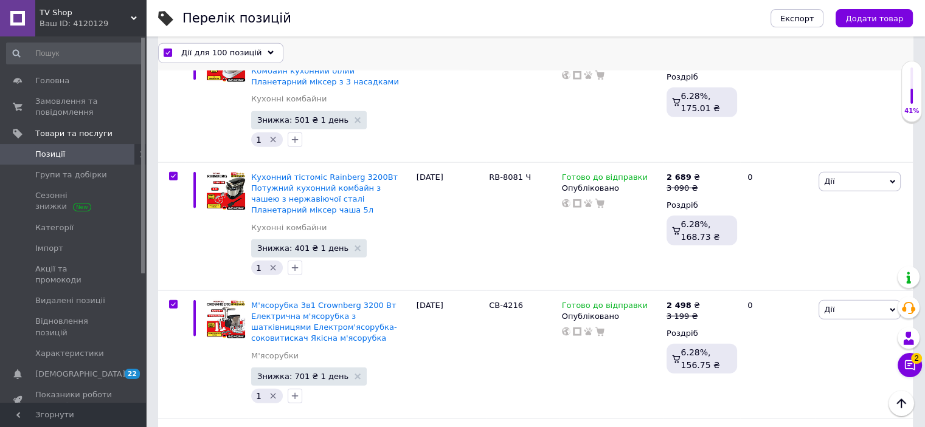
click at [238, 58] on span "Дії для 100 позицій" at bounding box center [221, 52] width 80 height 11
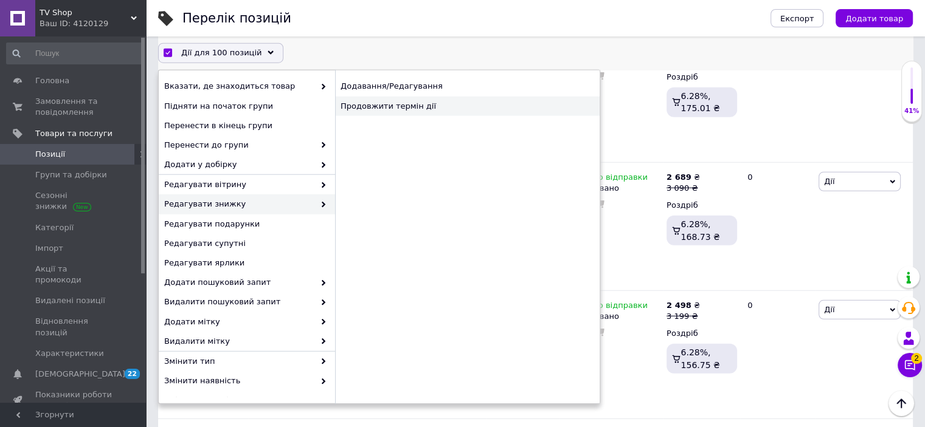
click at [359, 103] on div "Продовжити термін дії" at bounding box center [467, 106] width 264 height 19
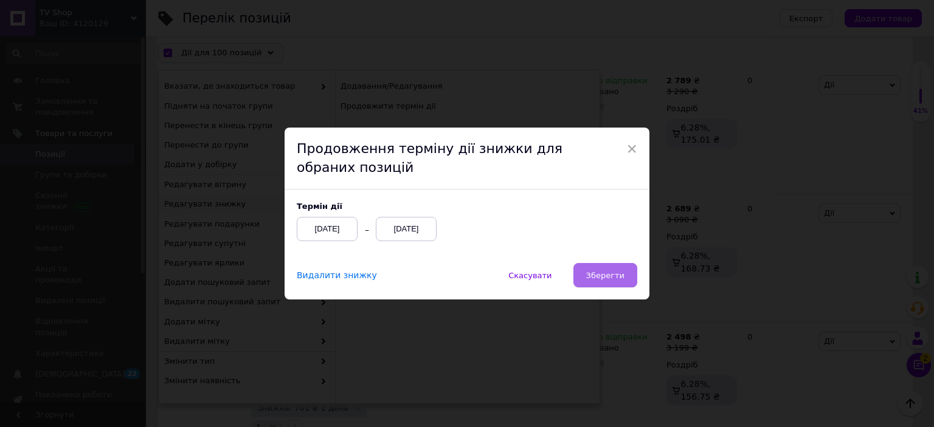
click at [605, 280] on span "Зберегти" at bounding box center [605, 275] width 38 height 9
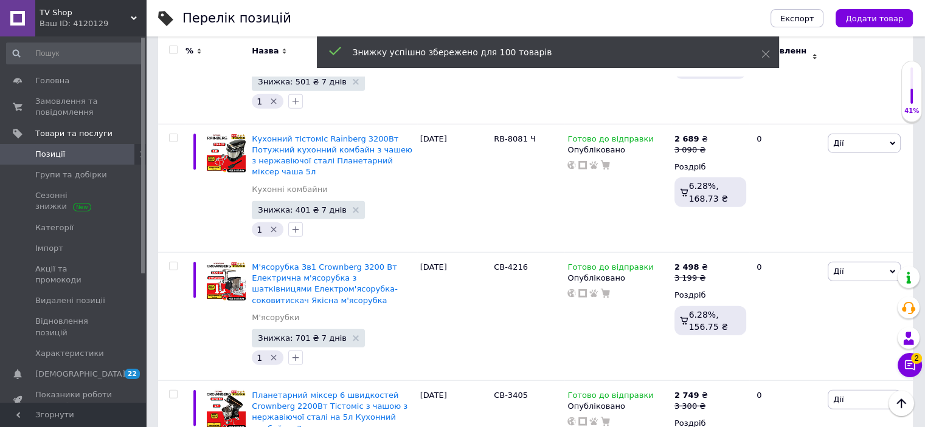
scroll to position [12487, 0]
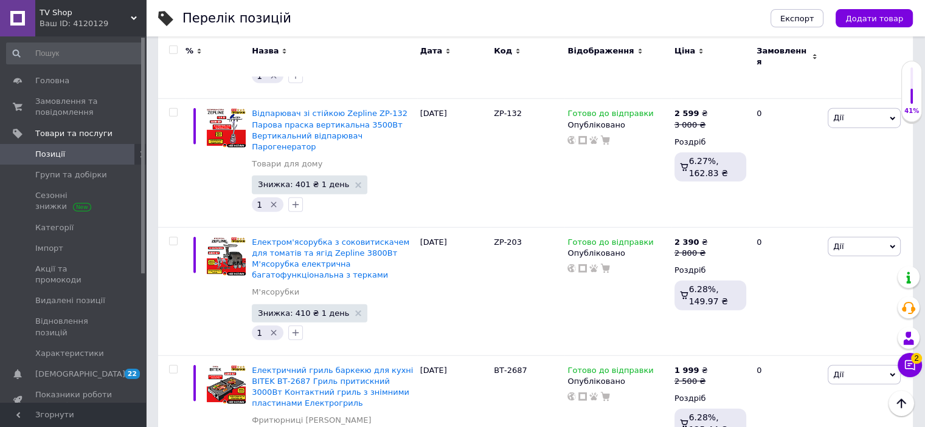
click at [172, 50] on input "checkbox" at bounding box center [173, 50] width 8 height 8
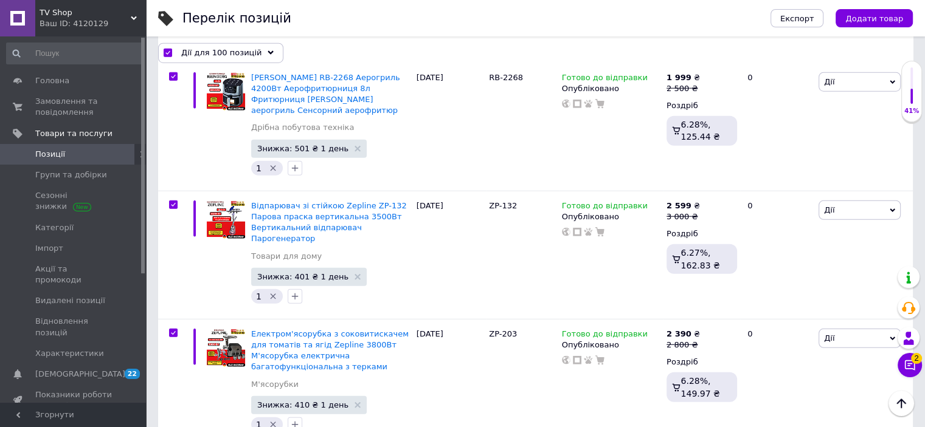
scroll to position [12487, 0]
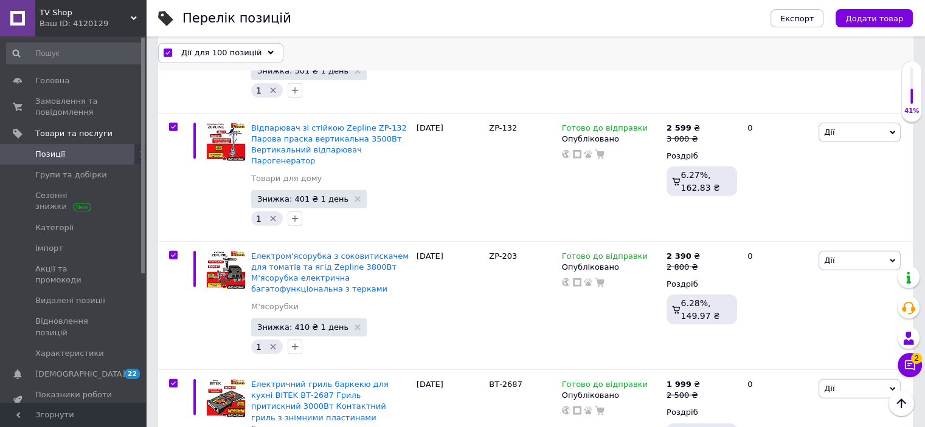
click at [267, 50] on icon at bounding box center [270, 53] width 6 height 6
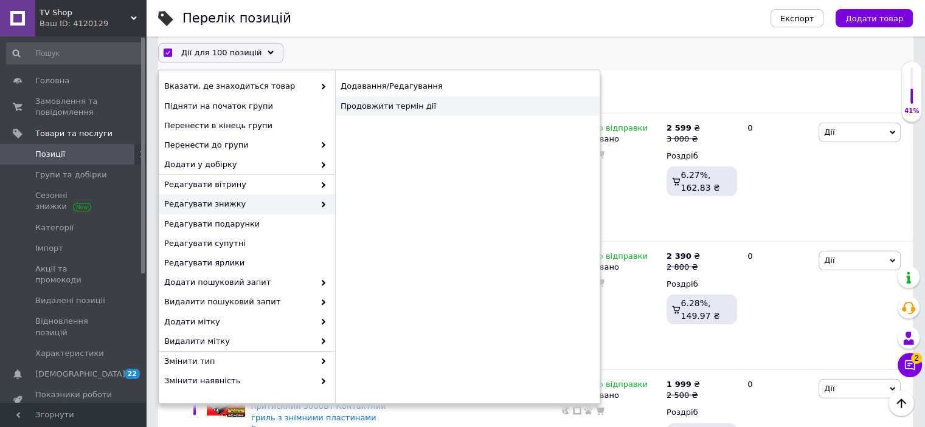
click at [357, 110] on div "Продовжити термін дії" at bounding box center [467, 106] width 264 height 19
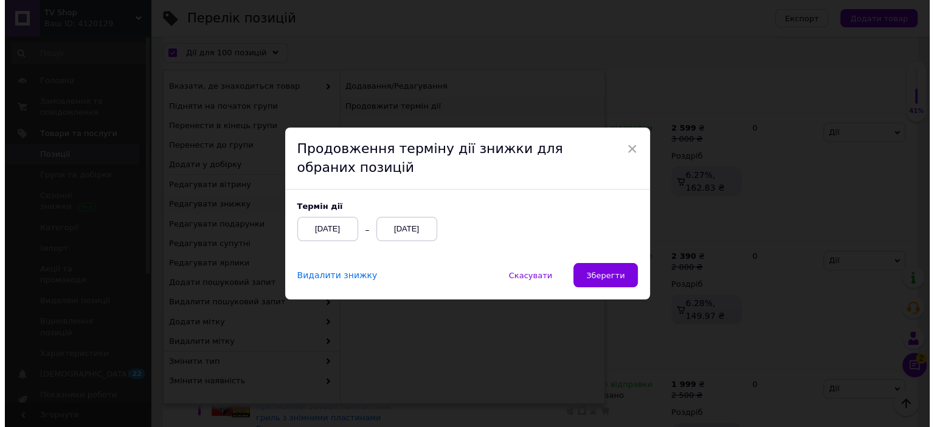
scroll to position [12455, 0]
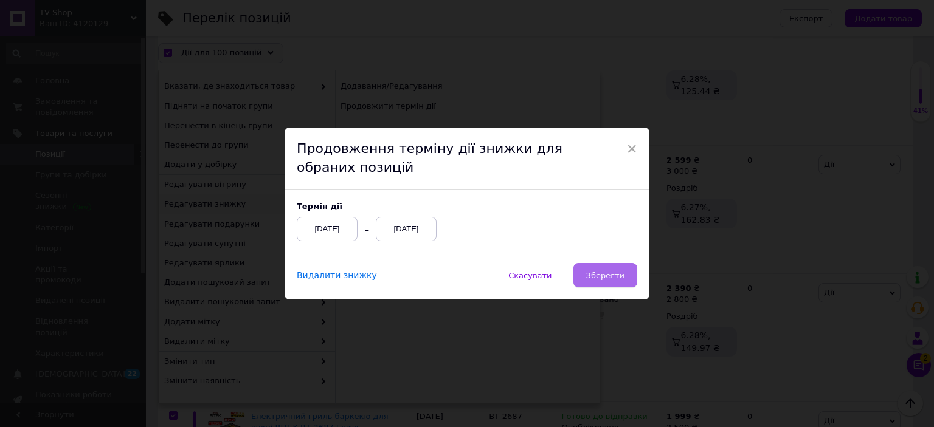
click at [619, 274] on span "Зберегти" at bounding box center [605, 275] width 38 height 9
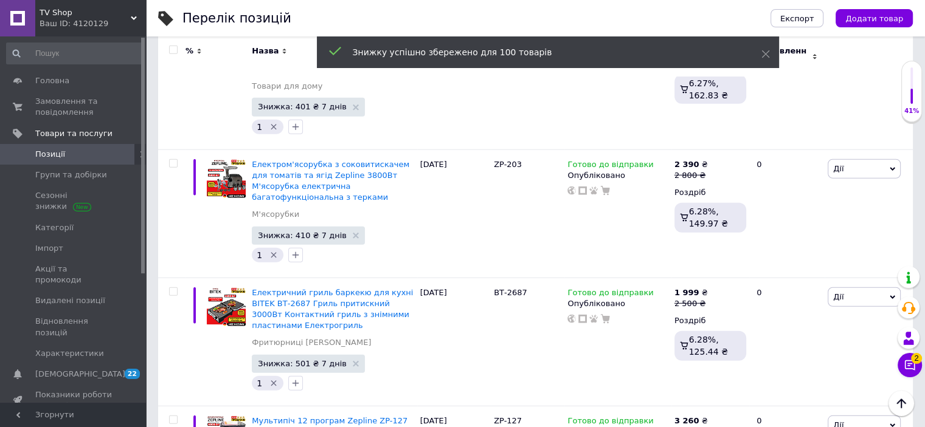
scroll to position [12410, 0]
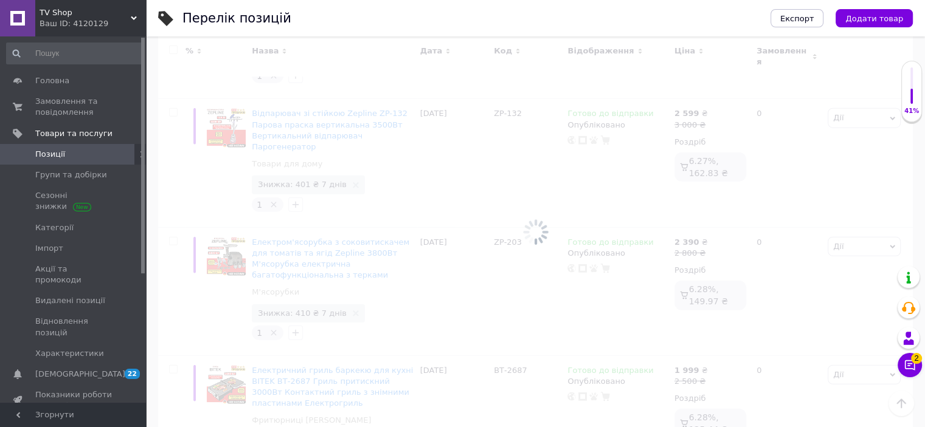
scroll to position [12410, 0]
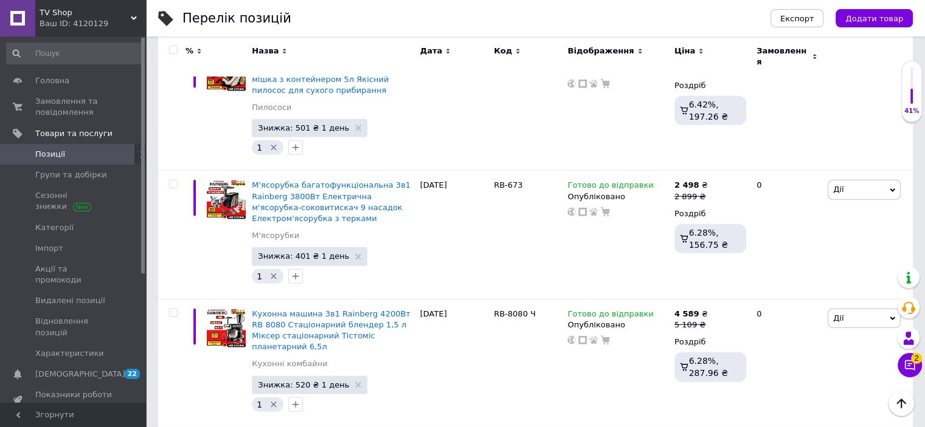
click at [173, 51] on input "checkbox" at bounding box center [173, 50] width 8 height 8
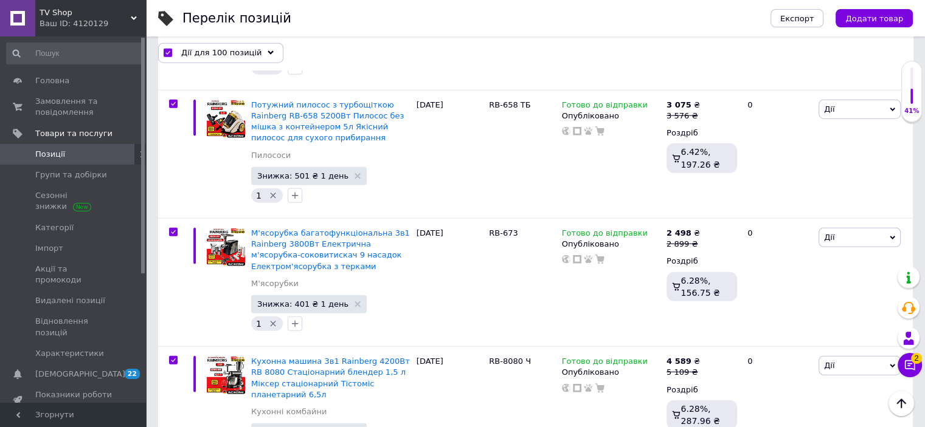
scroll to position [12487, 0]
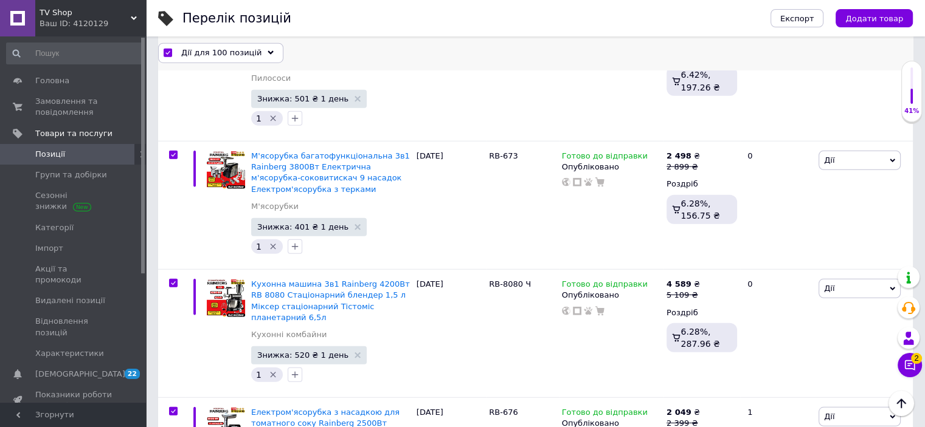
click at [263, 48] on div "Дії для 100 позицій" at bounding box center [220, 52] width 125 height 19
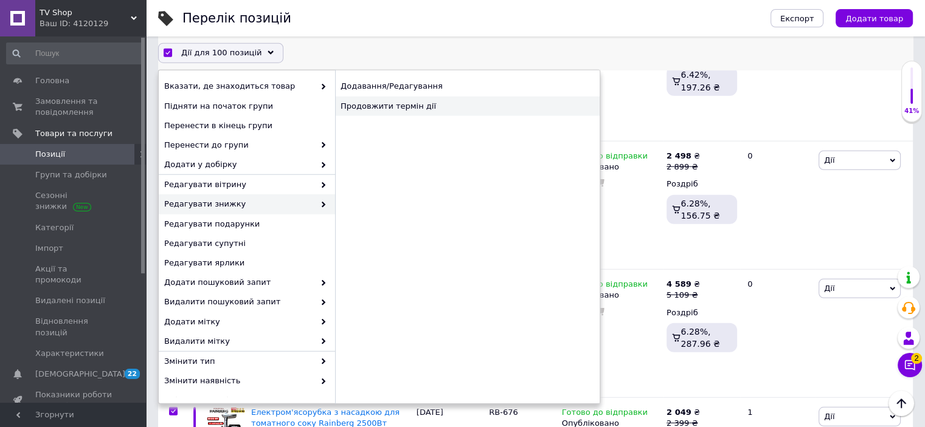
click at [360, 111] on div "Продовжити термін дії" at bounding box center [467, 106] width 264 height 19
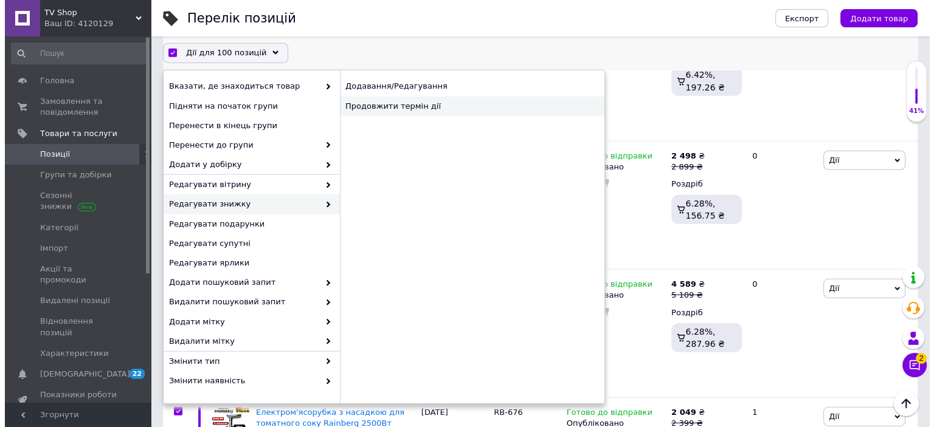
scroll to position [12456, 0]
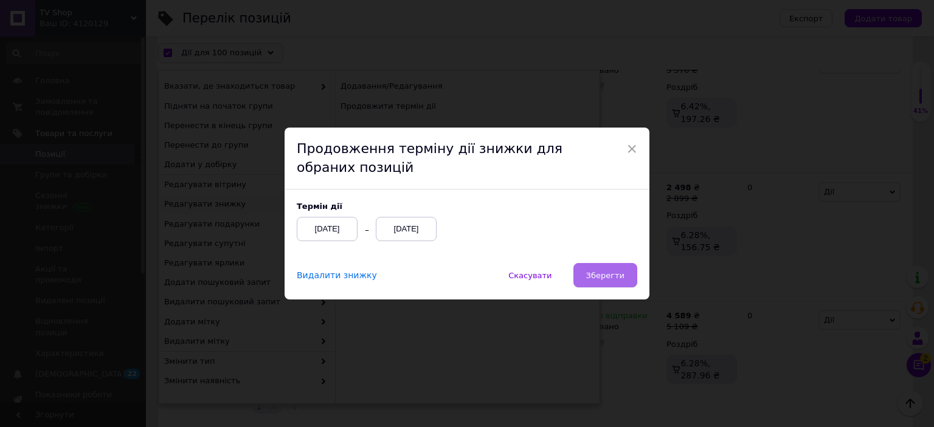
click at [591, 271] on span "Зберегти" at bounding box center [605, 275] width 38 height 9
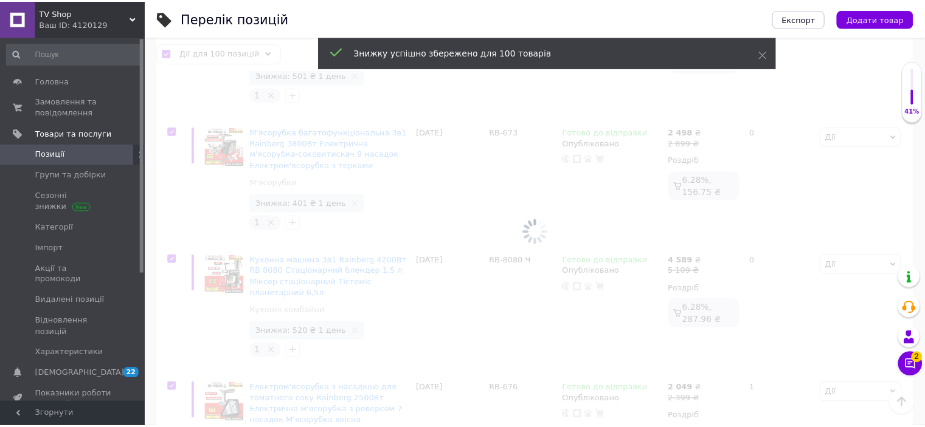
scroll to position [12432, 0]
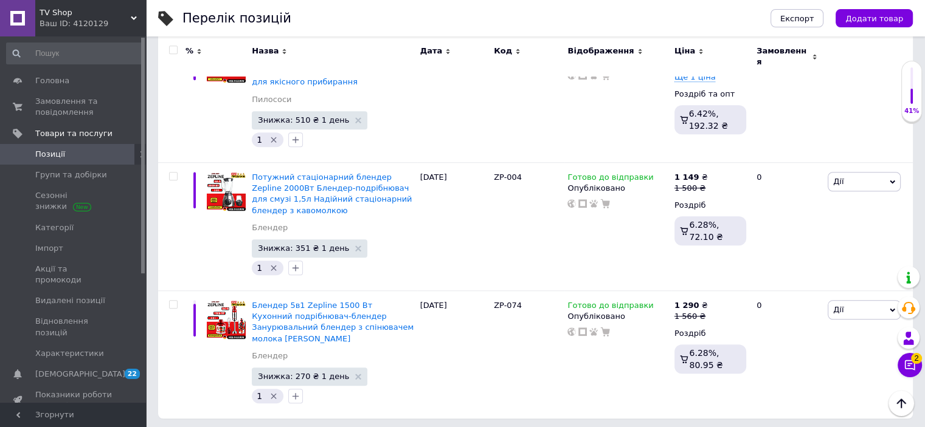
click at [174, 49] on input "checkbox" at bounding box center [173, 50] width 8 height 8
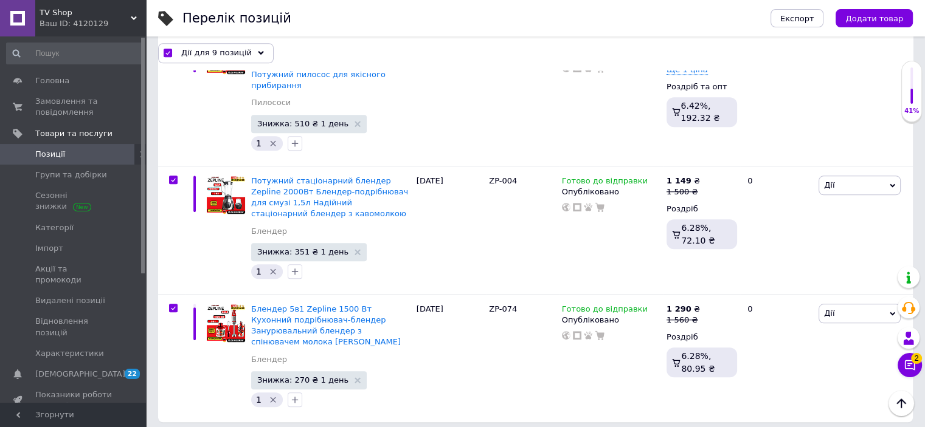
scroll to position [1038, 0]
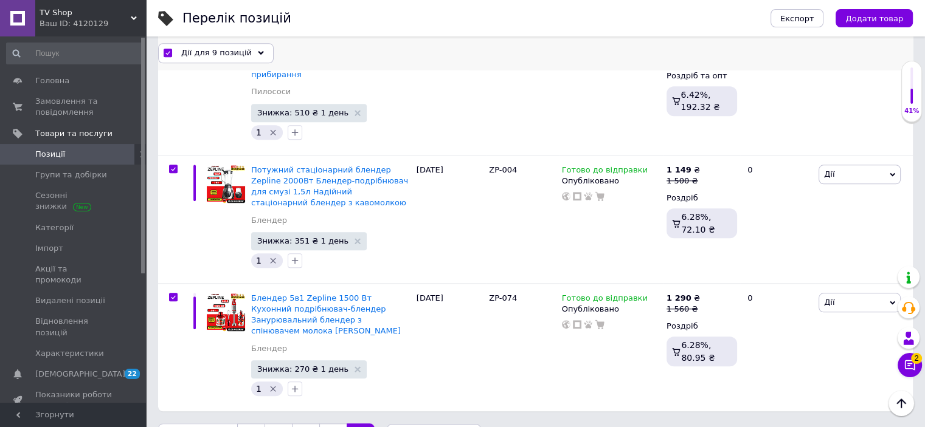
click at [255, 55] on div "Дії для 9 позицій" at bounding box center [215, 52] width 115 height 19
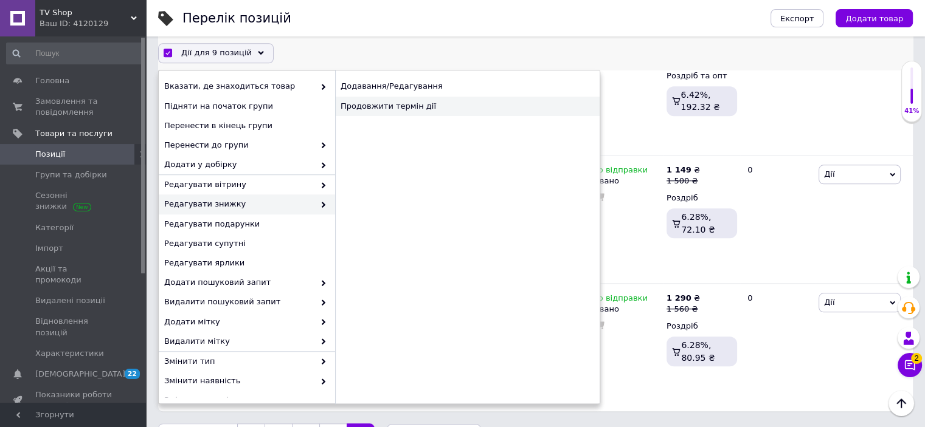
click at [377, 105] on div "Продовжити термін дії" at bounding box center [467, 106] width 264 height 19
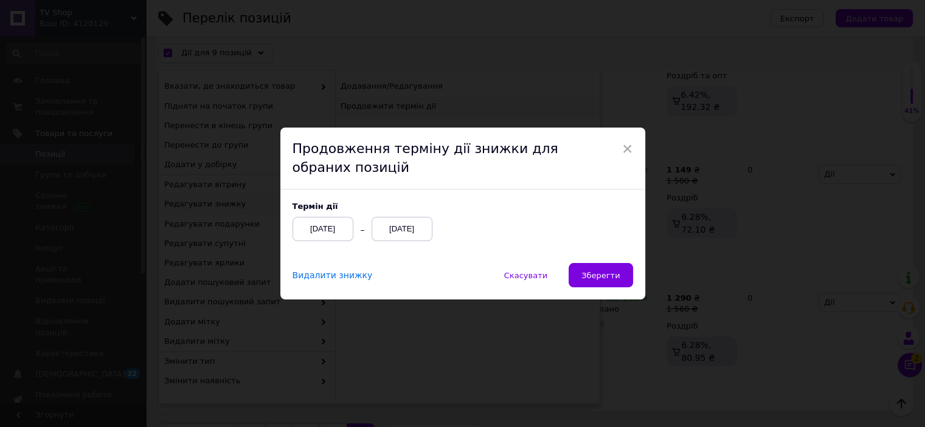
scroll to position [1005, 0]
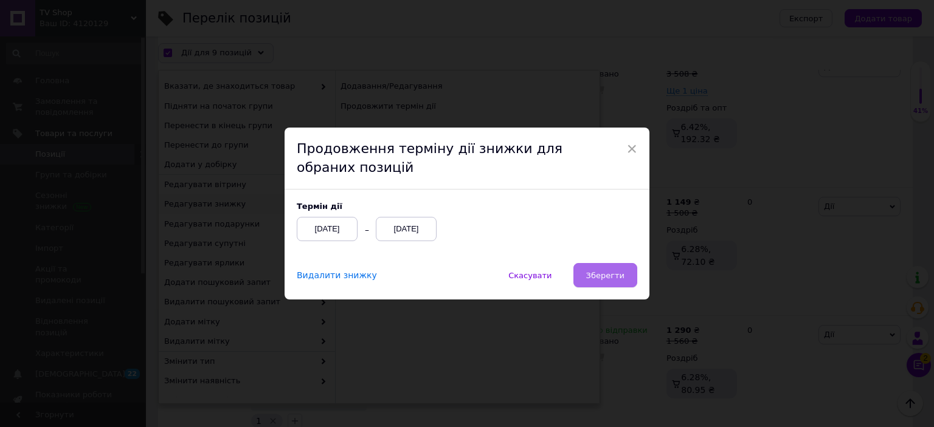
click at [596, 286] on button "Зберегти" at bounding box center [605, 275] width 64 height 24
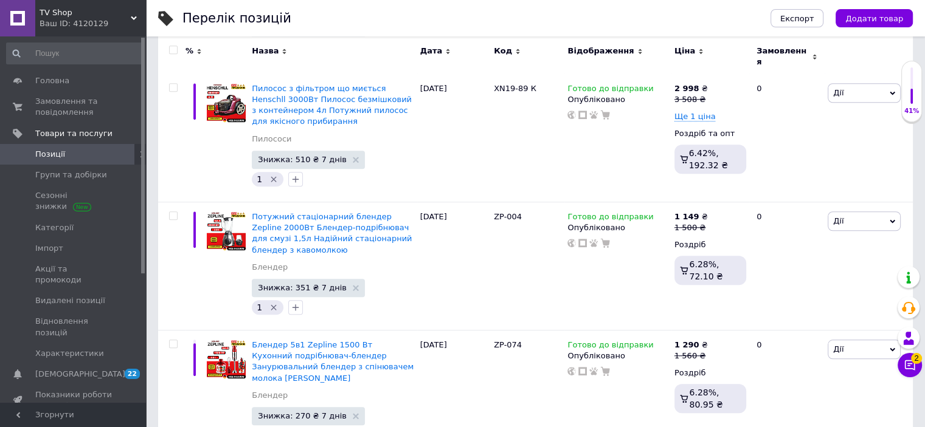
scroll to position [1027, 0]
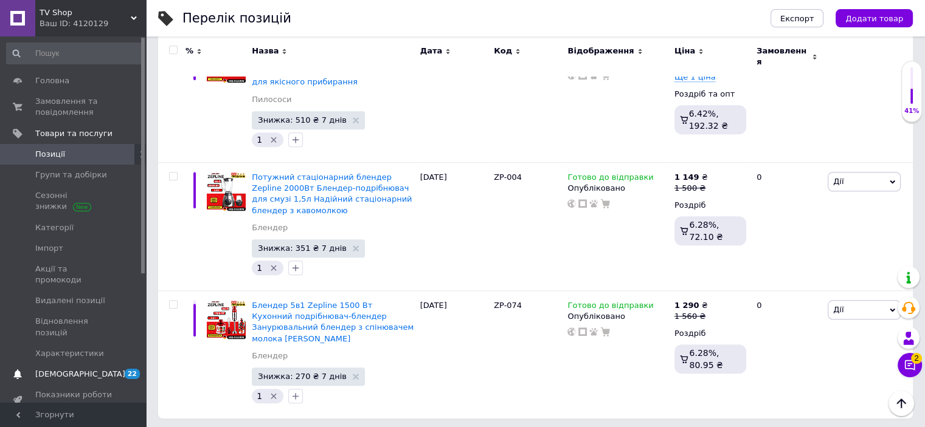
click at [100, 369] on span "[DEMOGRAPHIC_DATA]" at bounding box center [73, 374] width 77 height 11
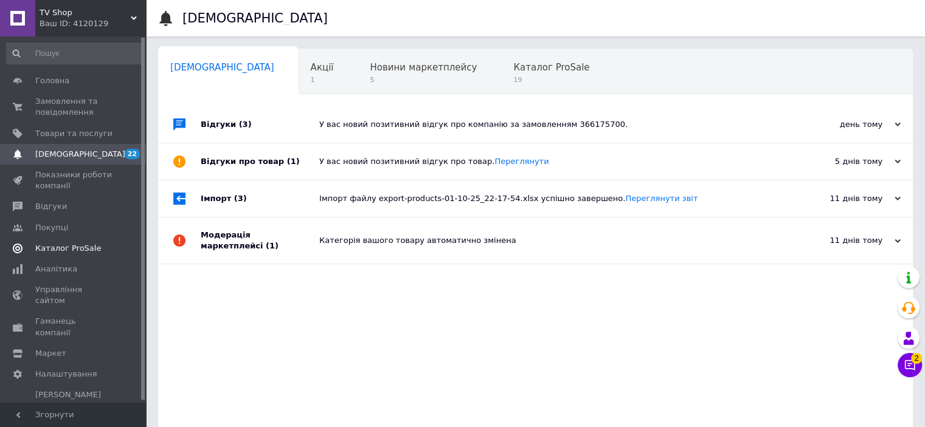
click at [63, 253] on span "Каталог ProSale" at bounding box center [68, 248] width 66 height 11
